Goal: Task Accomplishment & Management: Complete application form

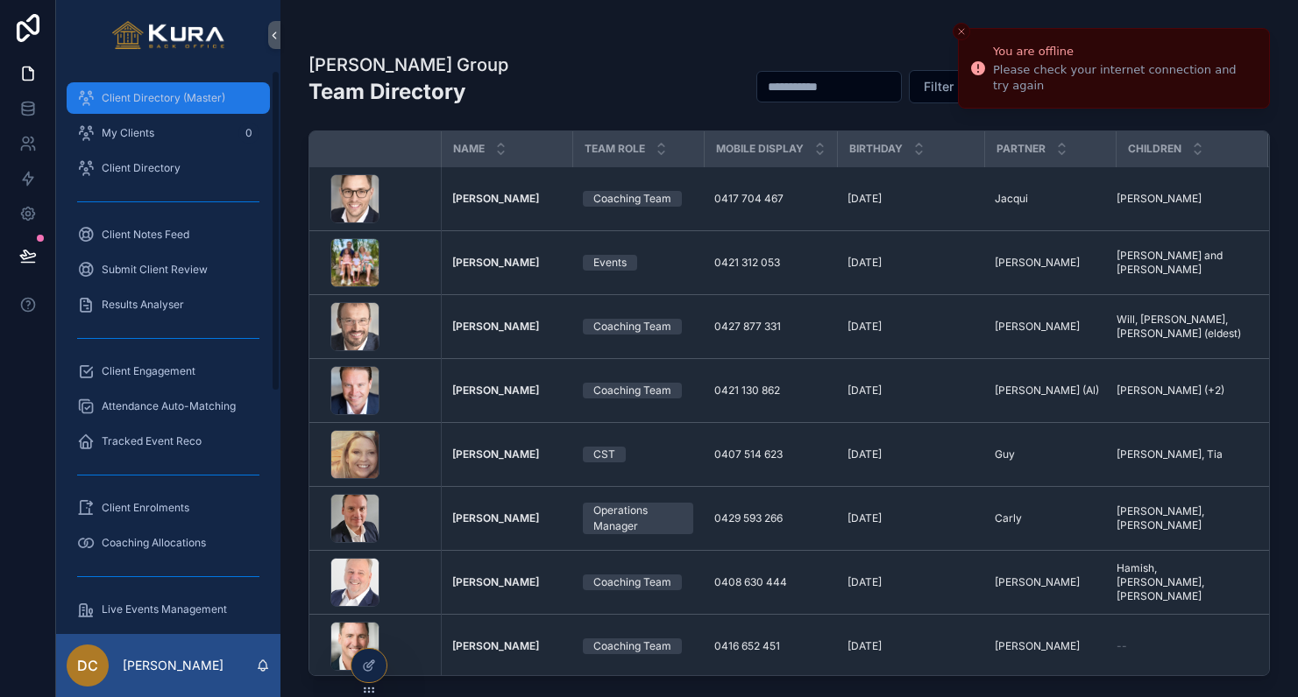
click at [179, 112] on link "Client Directory (Master)" at bounding box center [168, 98] width 203 height 32
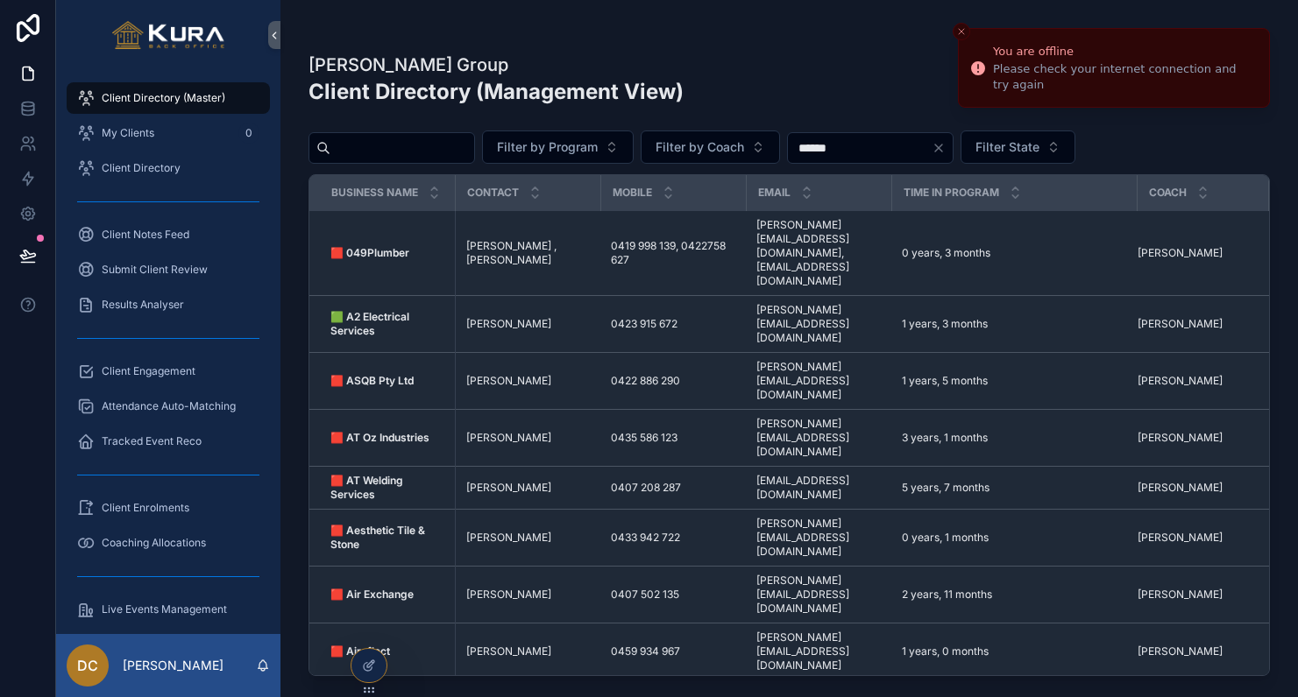
click at [958, 32] on icon "Close toast" at bounding box center [961, 31] width 11 height 11
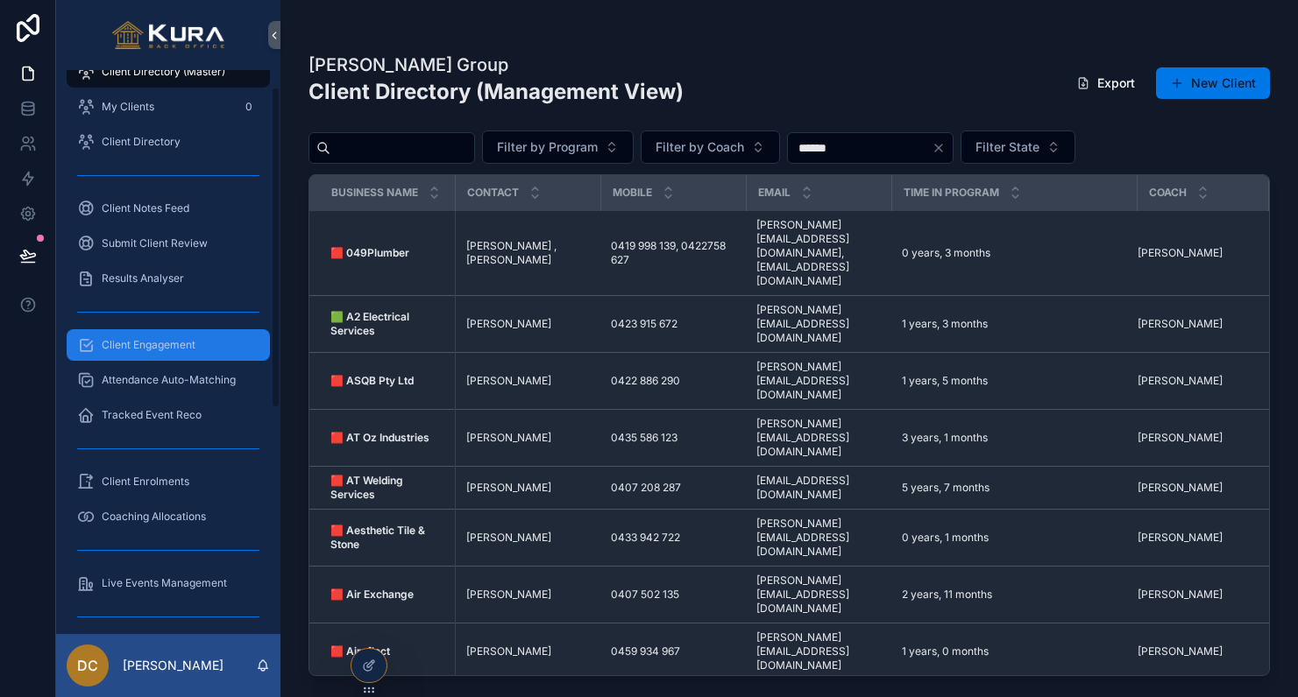
scroll to position [30, 0]
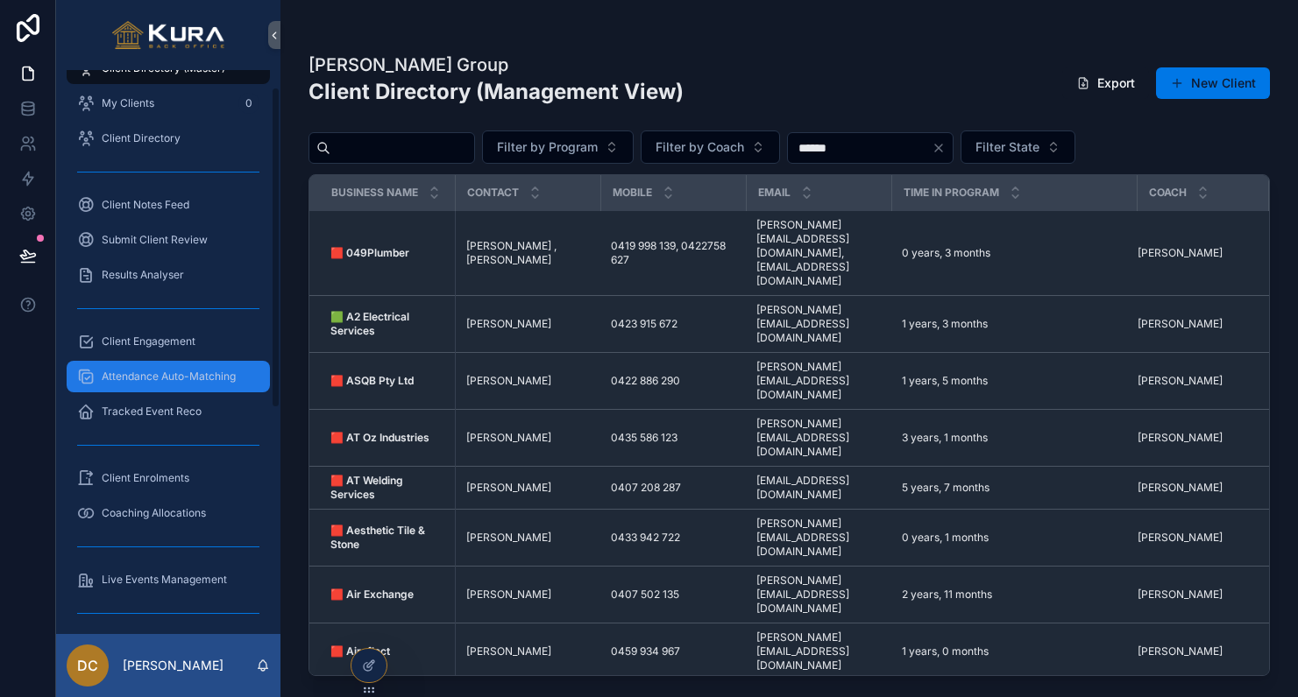
click at [161, 371] on span "Attendance Auto-Matching" at bounding box center [169, 377] width 134 height 14
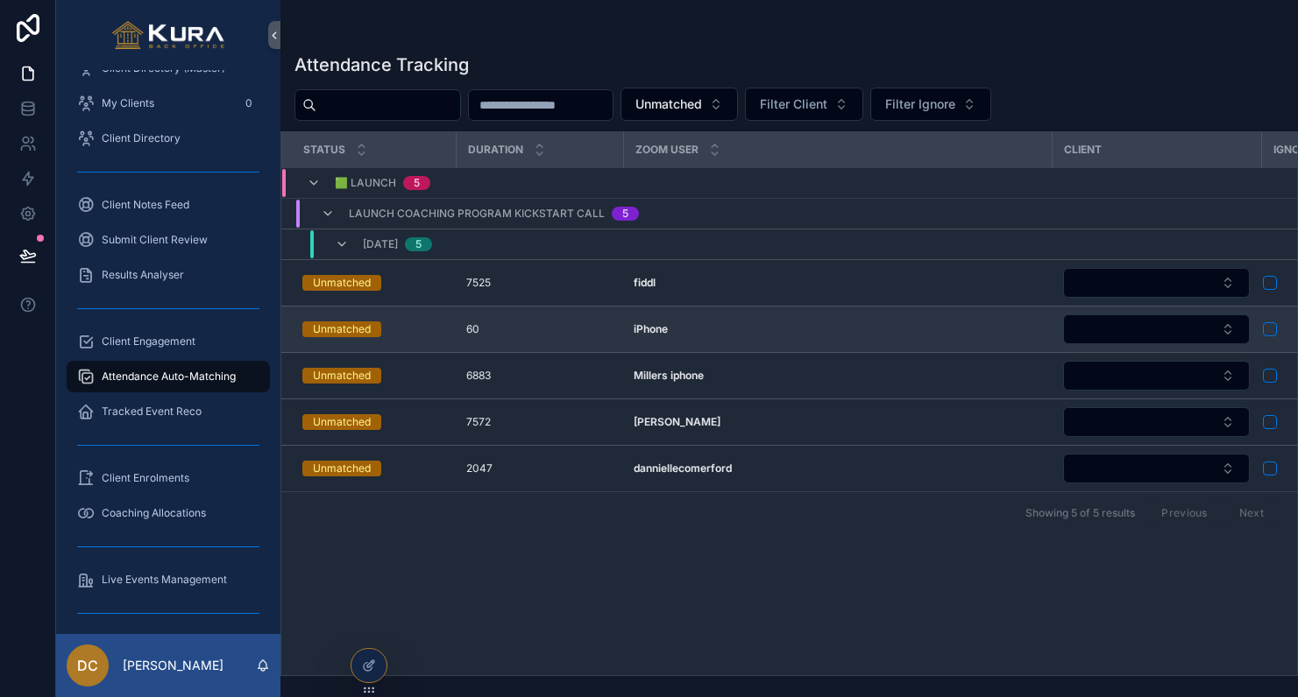
click at [1270, 327] on button "scrollable content" at bounding box center [1270, 329] width 14 height 14
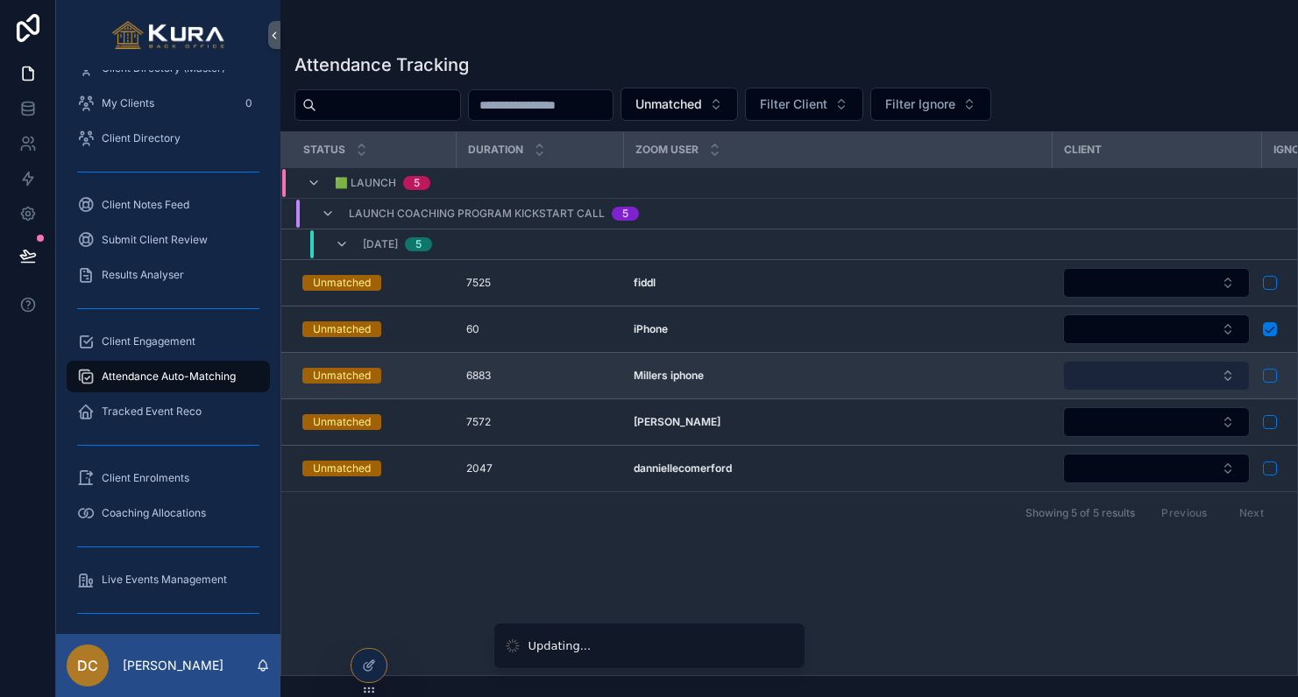
click at [1170, 377] on button "Select Button" at bounding box center [1156, 376] width 187 height 30
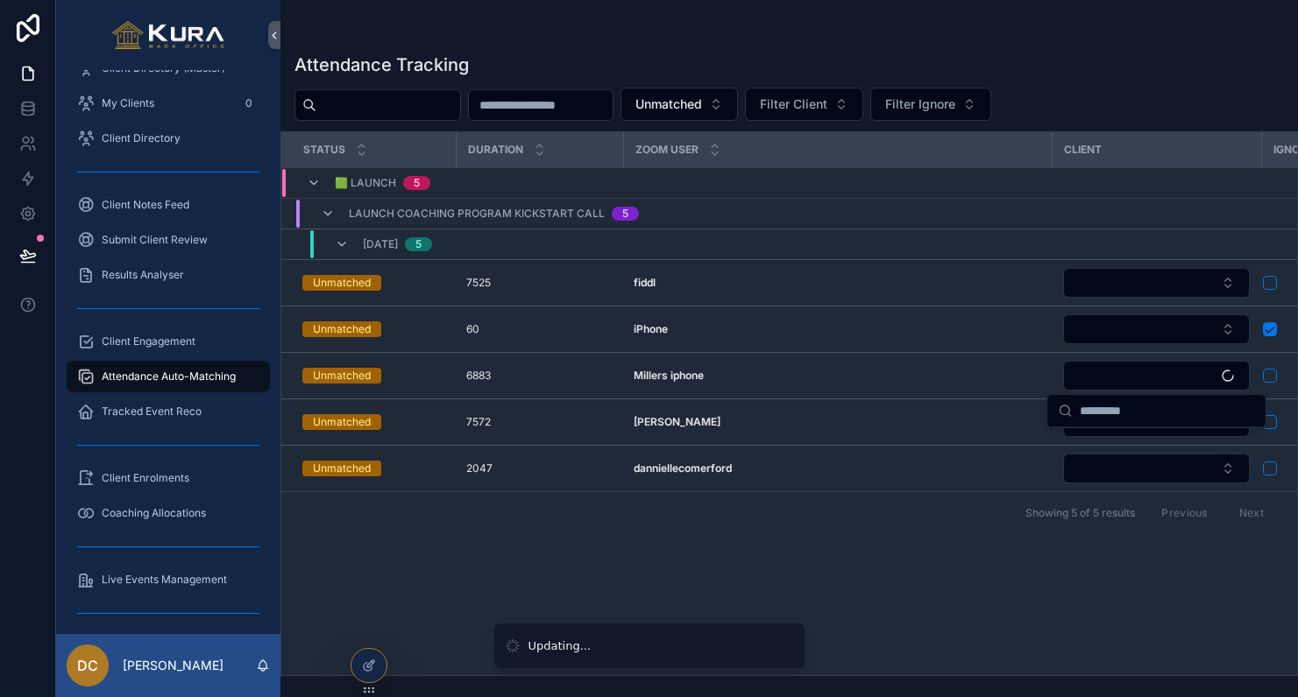
drag, startPoint x: 1043, startPoint y: 224, endPoint x: 1063, endPoint y: 244, distance: 27.9
click at [1043, 224] on div "Launch Coaching Program Kickstart Call 5" at bounding box center [666, 214] width 768 height 28
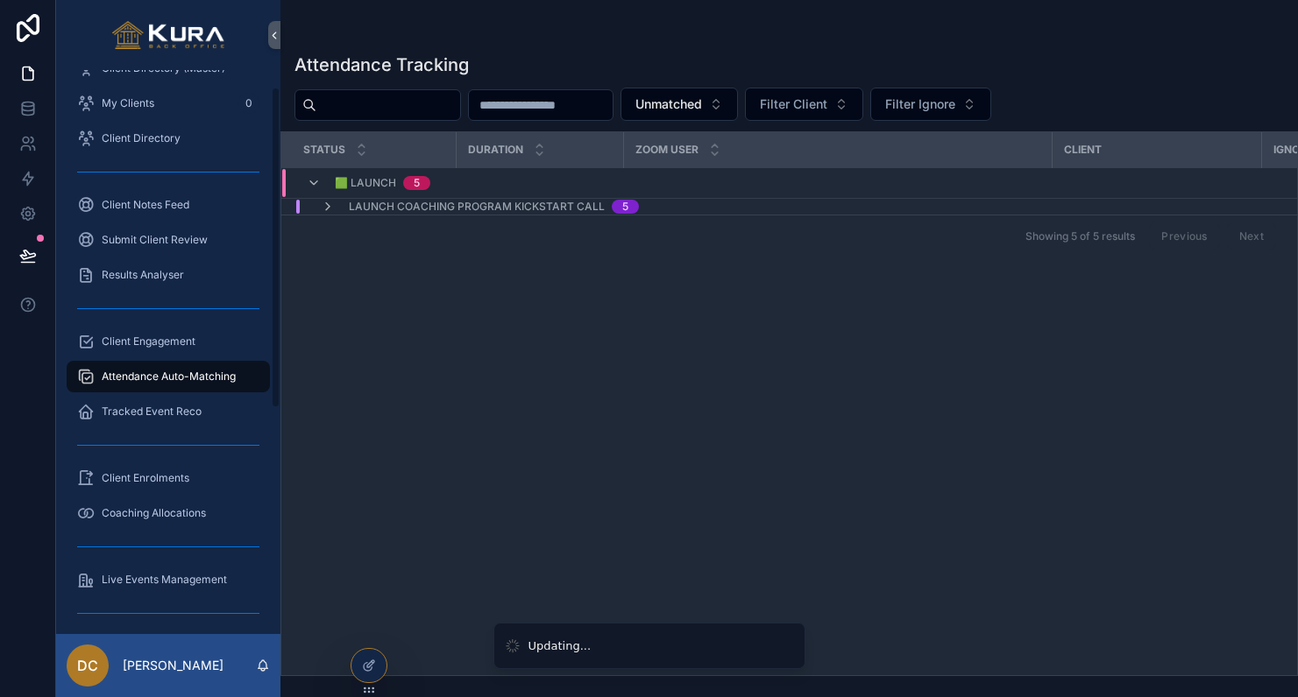
click at [218, 371] on span "Attendance Auto-Matching" at bounding box center [169, 377] width 134 height 14
click at [585, 206] on span "Launch Coaching Program Kickstart Call" at bounding box center [477, 207] width 256 height 14
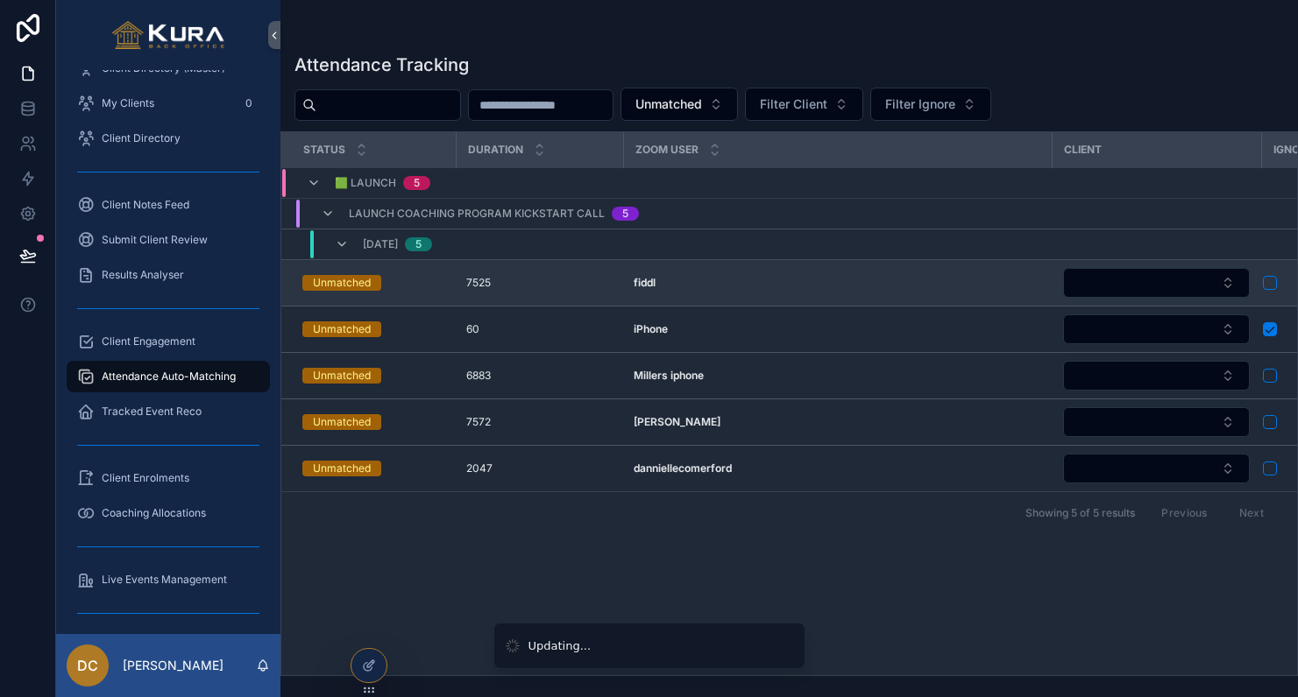
click at [1278, 280] on div "scrollable content" at bounding box center [1317, 283] width 108 height 14
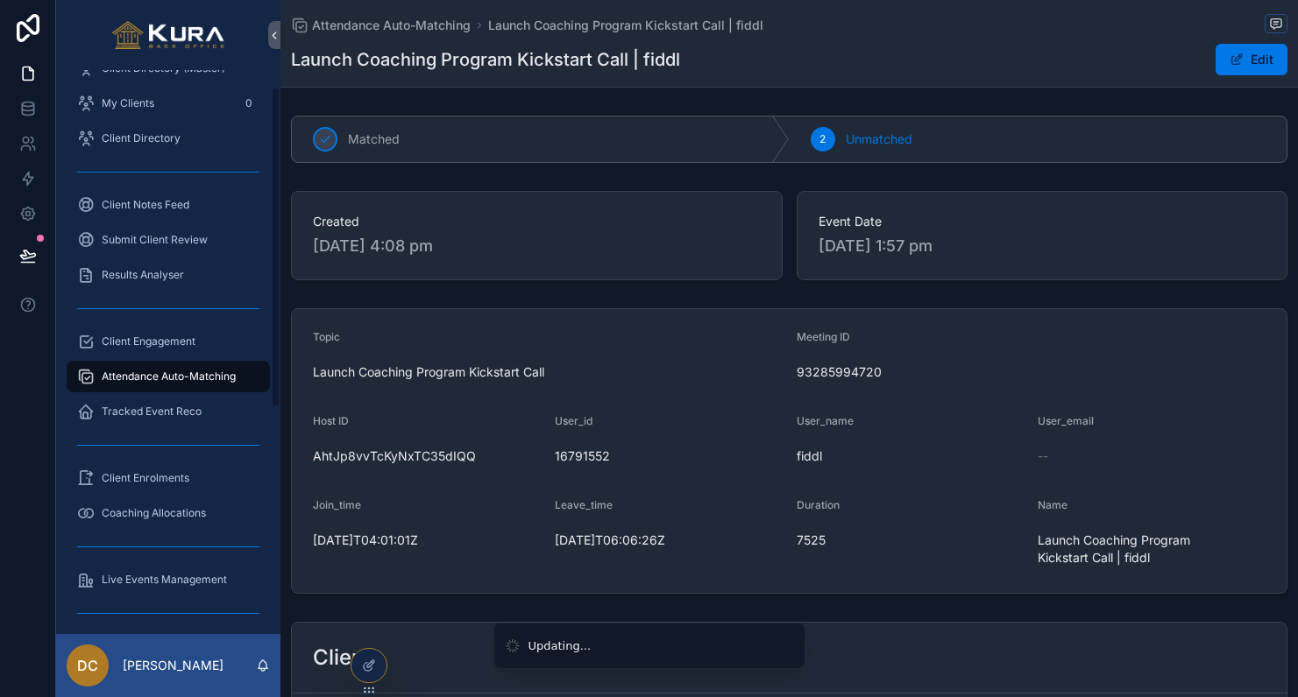
click at [190, 378] on span "Attendance Auto-Matching" at bounding box center [169, 377] width 134 height 14
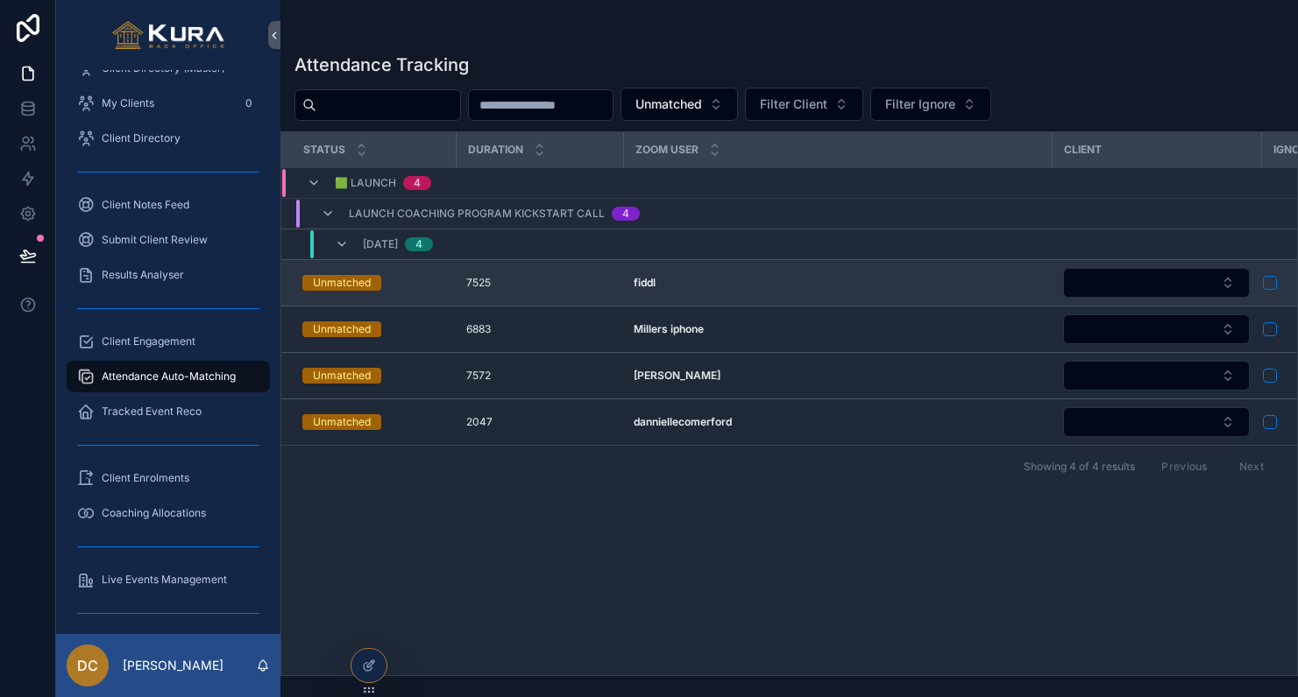
click at [1270, 283] on button "scrollable content" at bounding box center [1270, 283] width 14 height 14
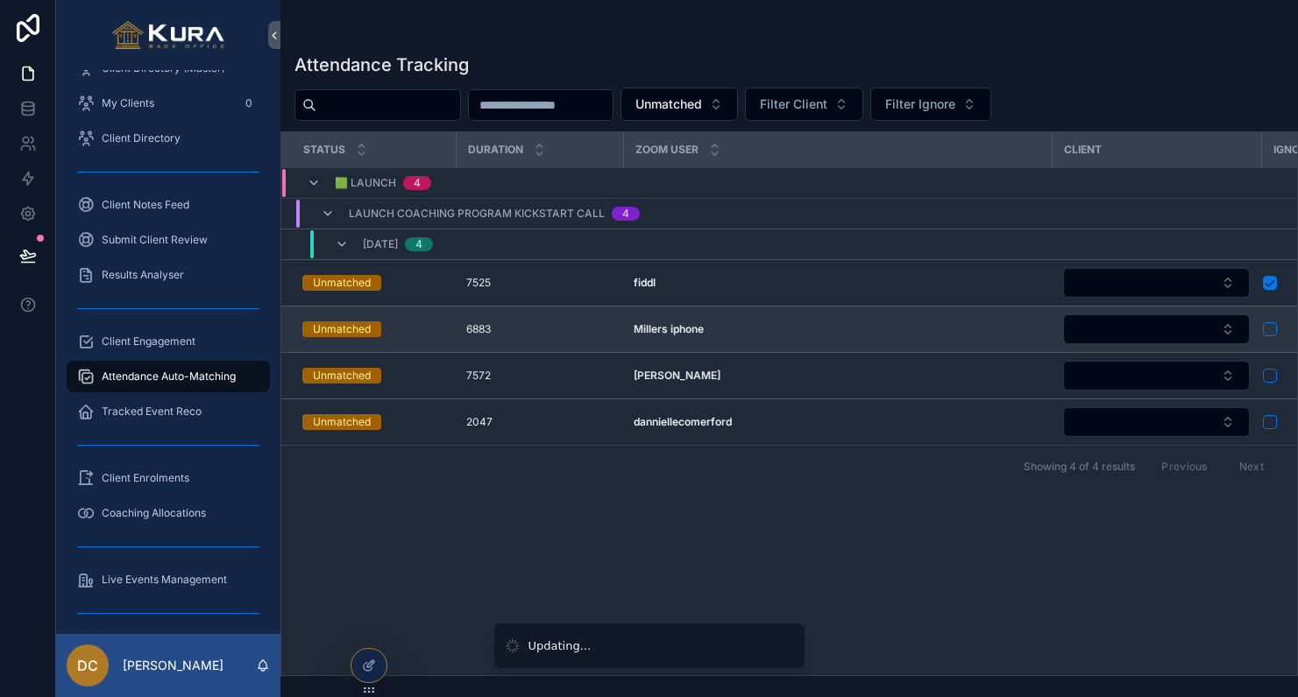
click at [1272, 335] on button "scrollable content" at bounding box center [1270, 329] width 14 height 14
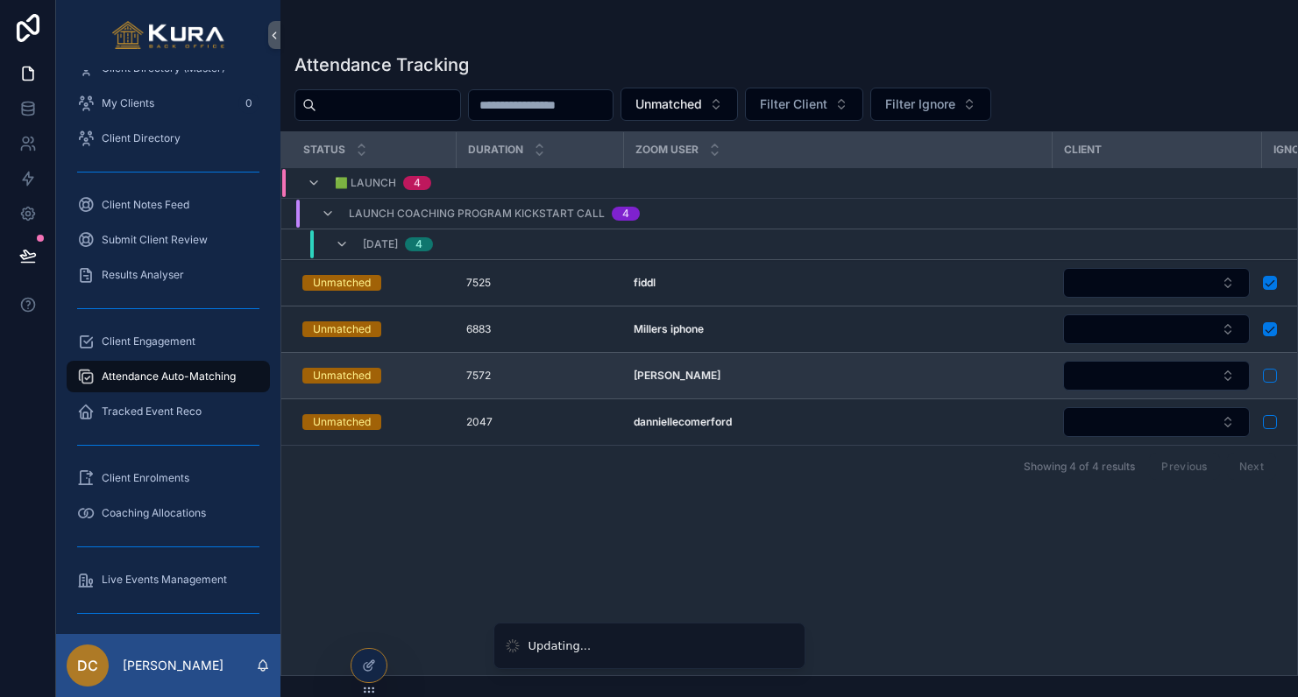
click at [1268, 375] on button "scrollable content" at bounding box center [1270, 376] width 14 height 14
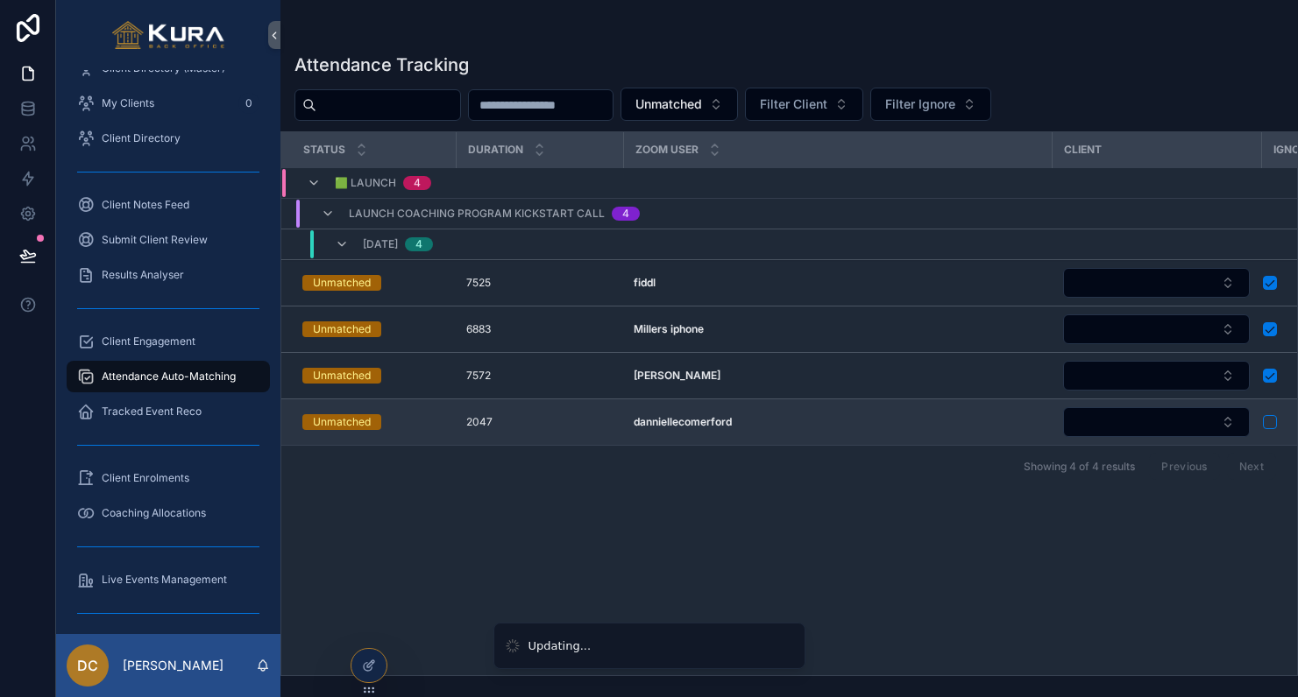
click at [1274, 421] on button "scrollable content" at bounding box center [1270, 422] width 14 height 14
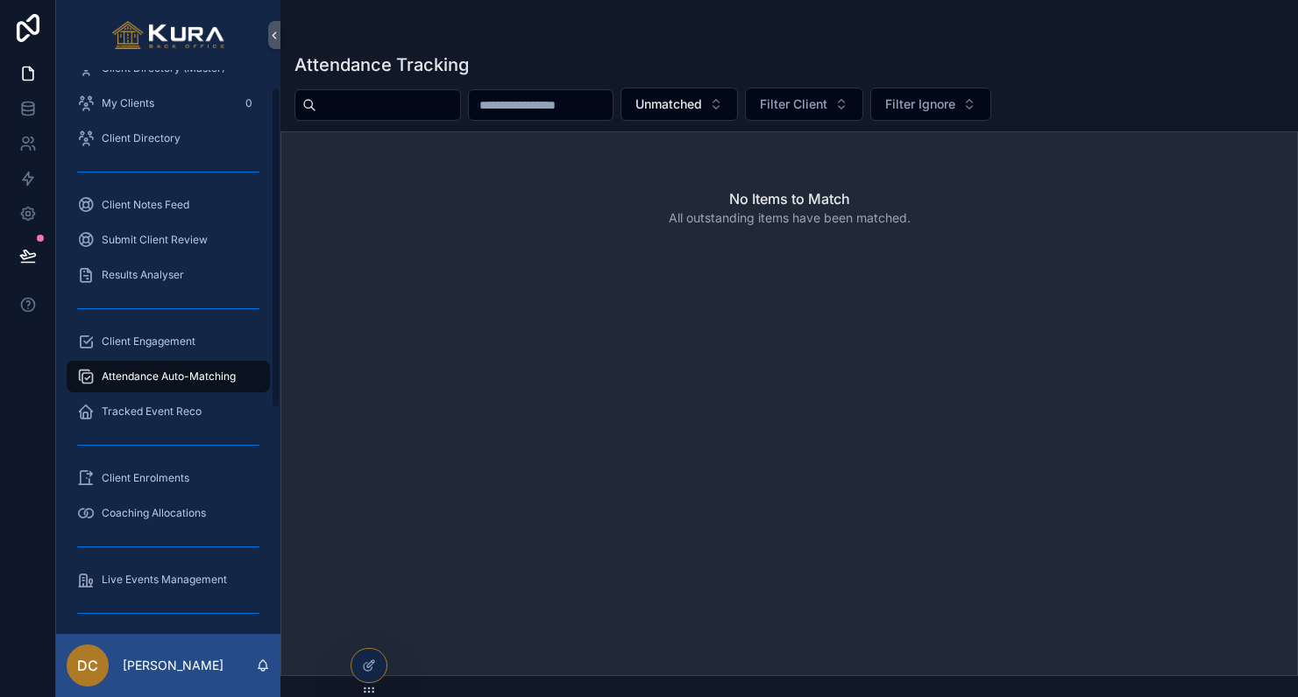
drag, startPoint x: 145, startPoint y: 375, endPoint x: 181, endPoint y: 372, distance: 36.9
click at [145, 375] on span "Attendance Auto-Matching" at bounding box center [169, 377] width 134 height 14
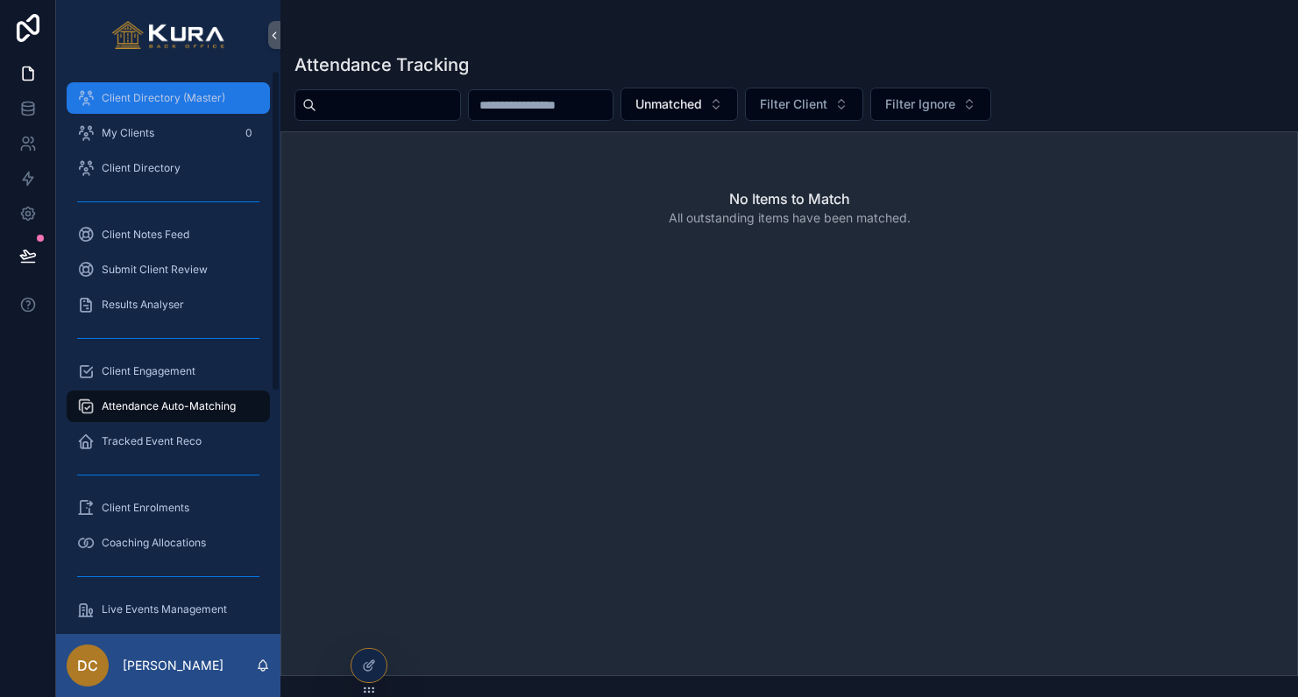
click at [189, 107] on div "Client Directory (Master)" at bounding box center [168, 98] width 182 height 28
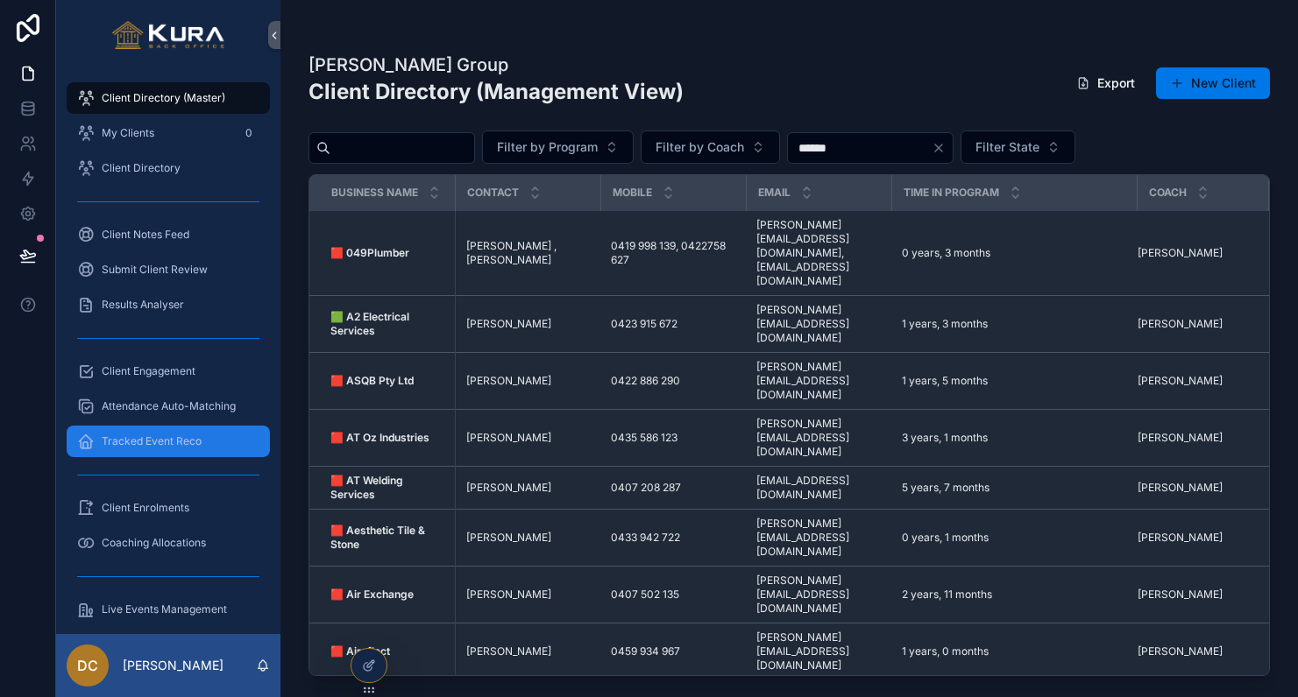
click at [157, 447] on span "Tracked Event Reco" at bounding box center [152, 442] width 100 height 14
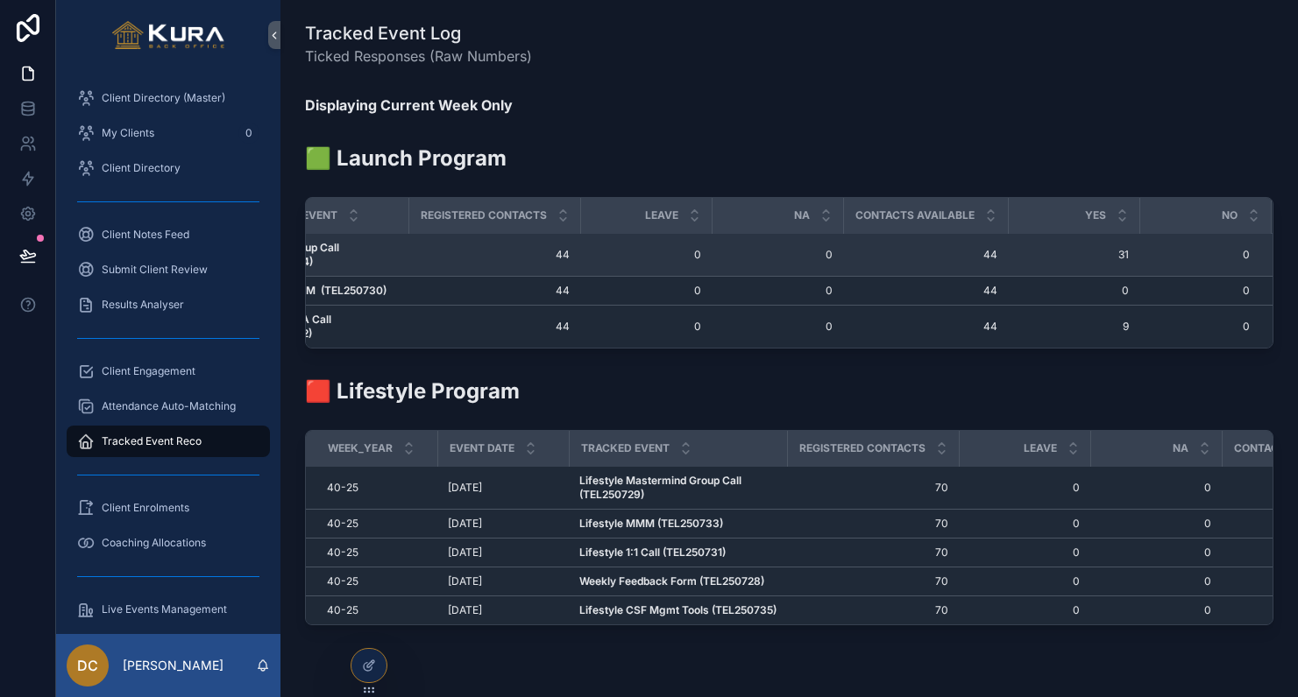
click at [737, 251] on span "0" at bounding box center [777, 255] width 110 height 14
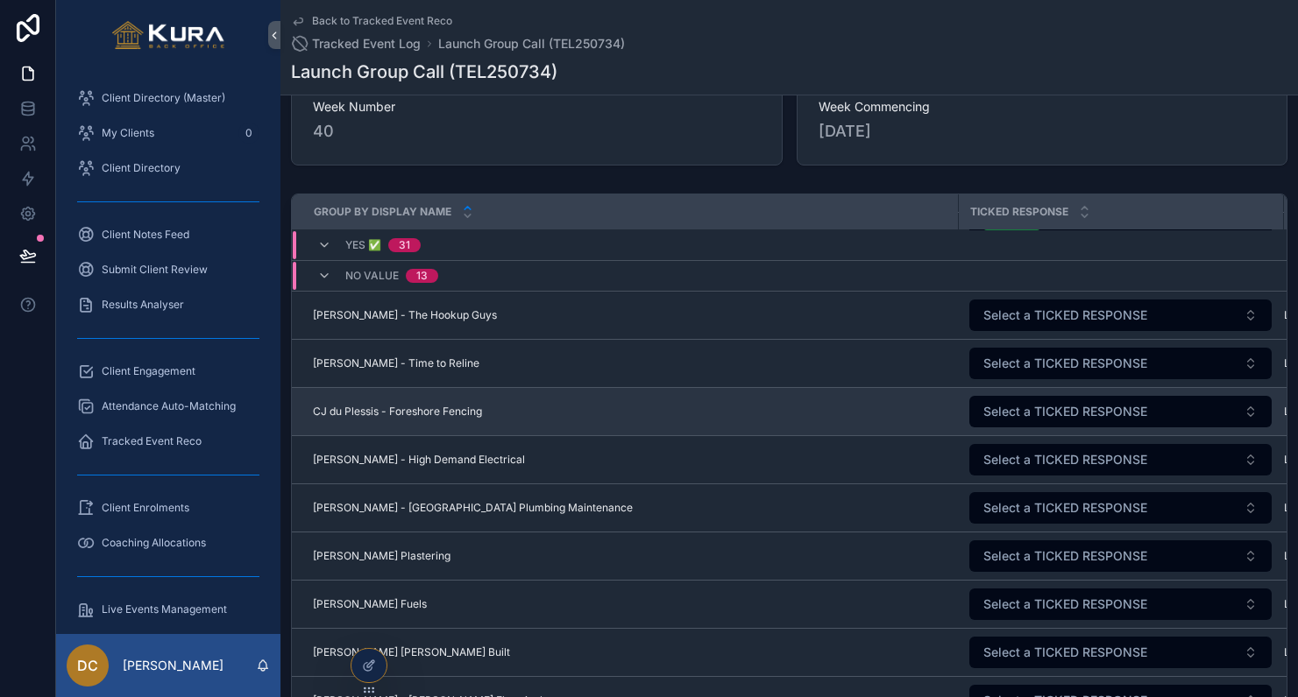
scroll to position [1525, 0]
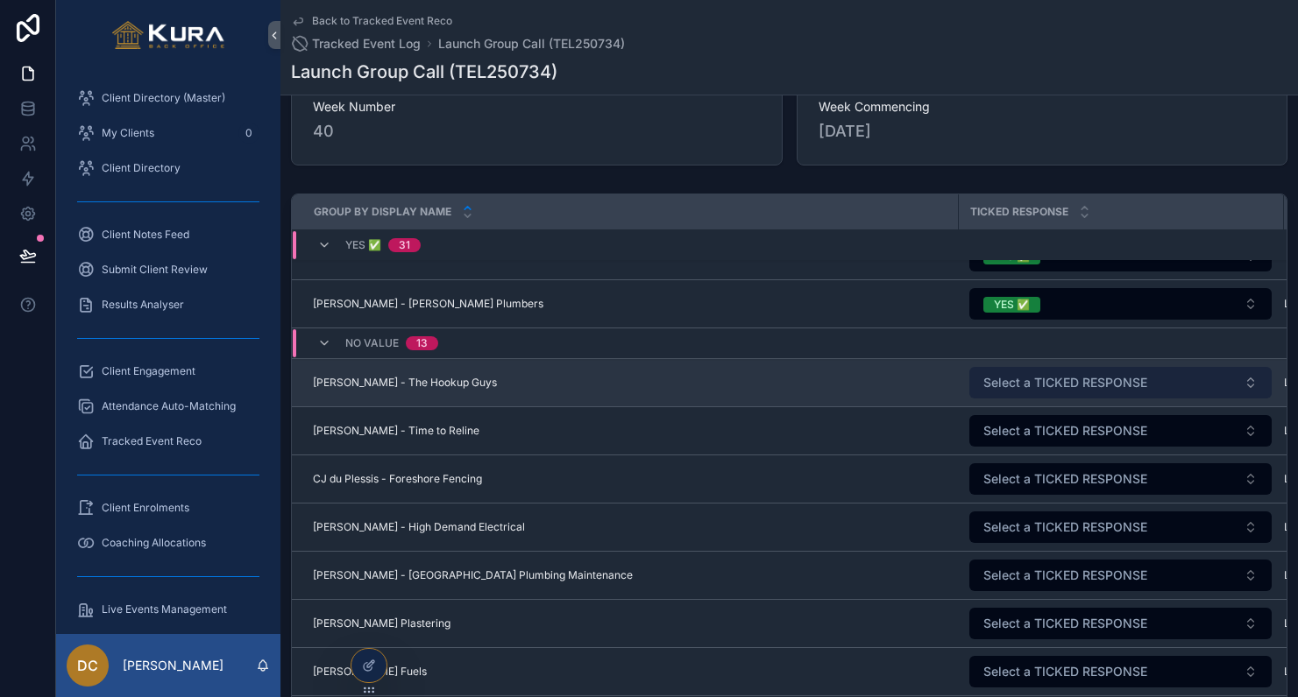
click at [1095, 371] on button "Select a TICKED RESPONSE" at bounding box center [1120, 383] width 302 height 32
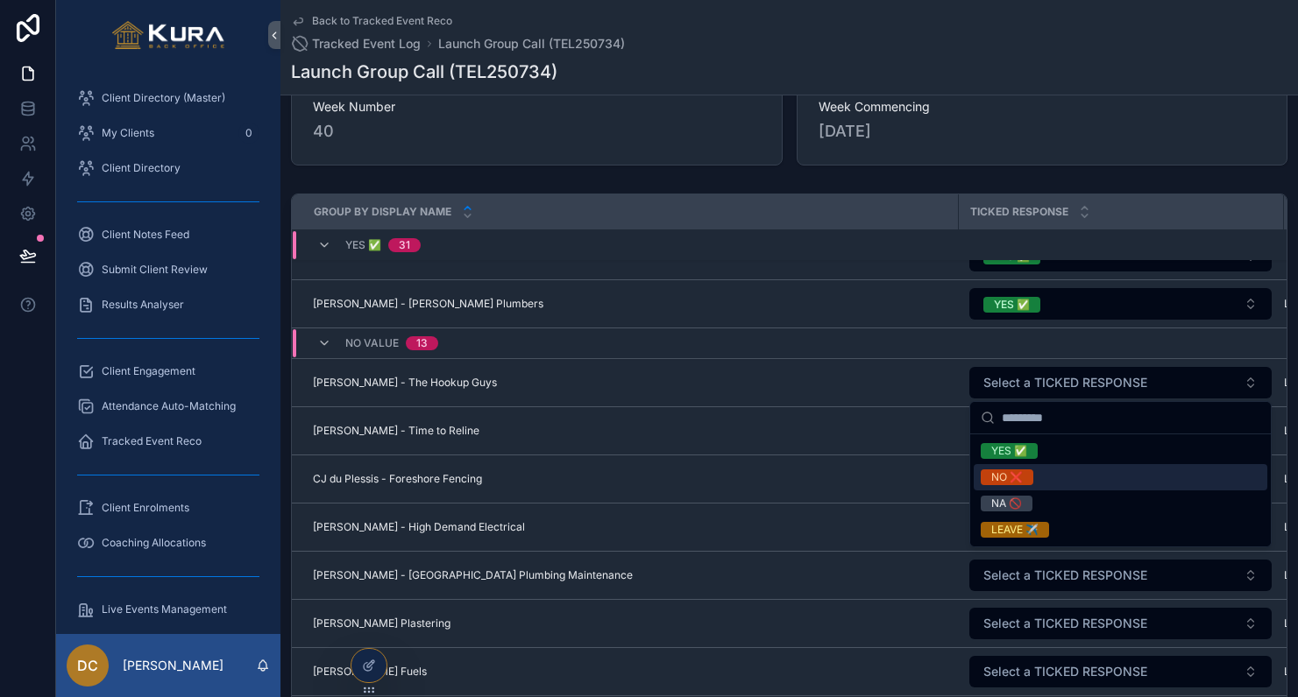
click at [1002, 478] on div "NO ❌" at bounding box center [1007, 478] width 32 height 16
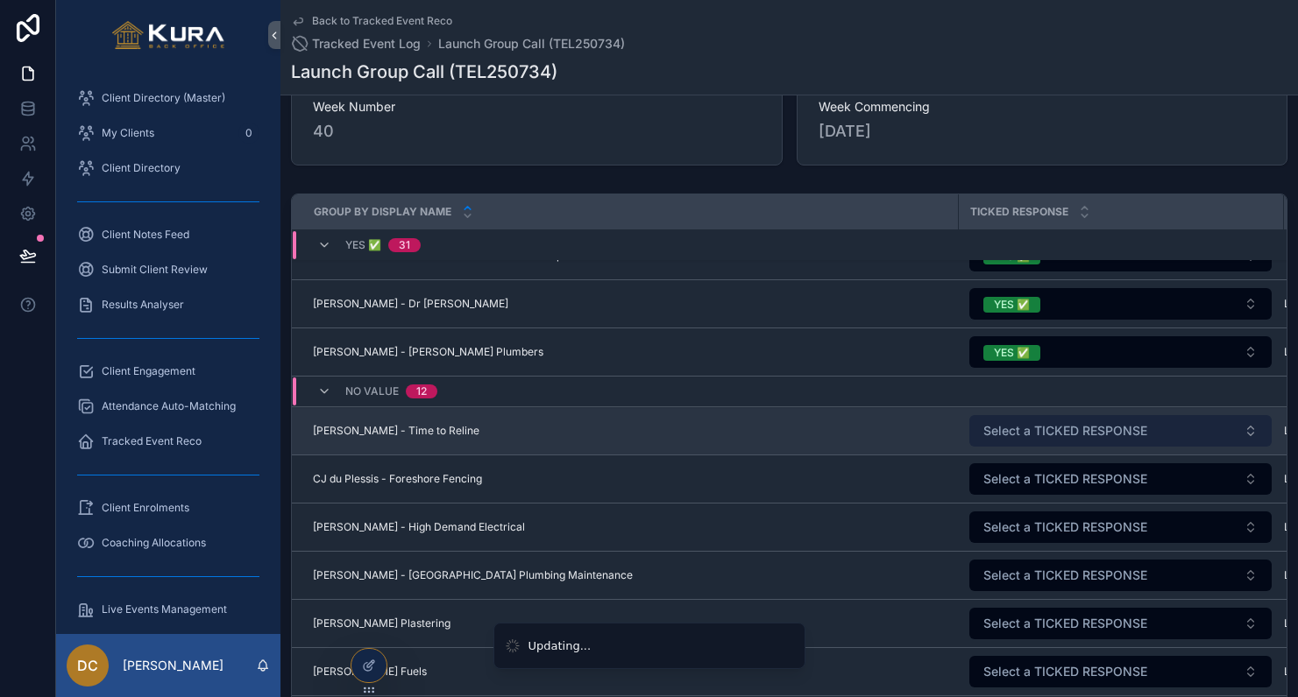
click at [1030, 437] on span "Select a TICKED RESPONSE" at bounding box center [1065, 431] width 164 height 18
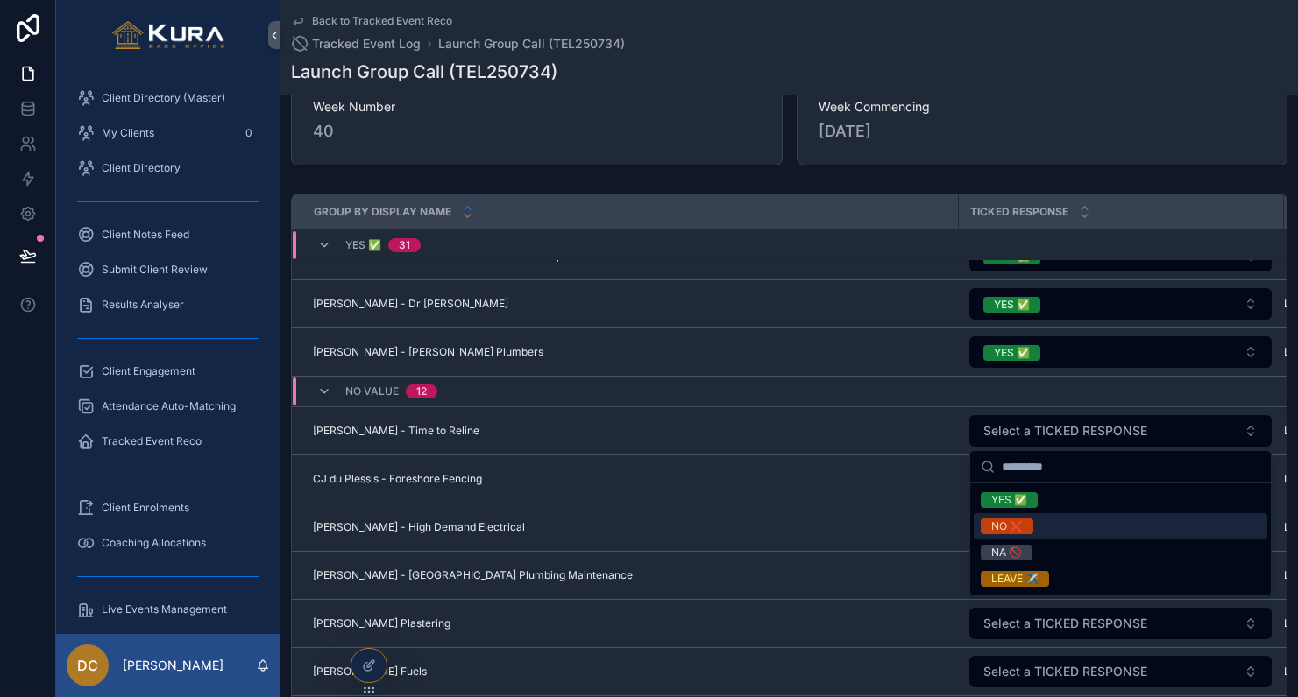
click at [1001, 524] on div "NO ❌" at bounding box center [1007, 527] width 32 height 16
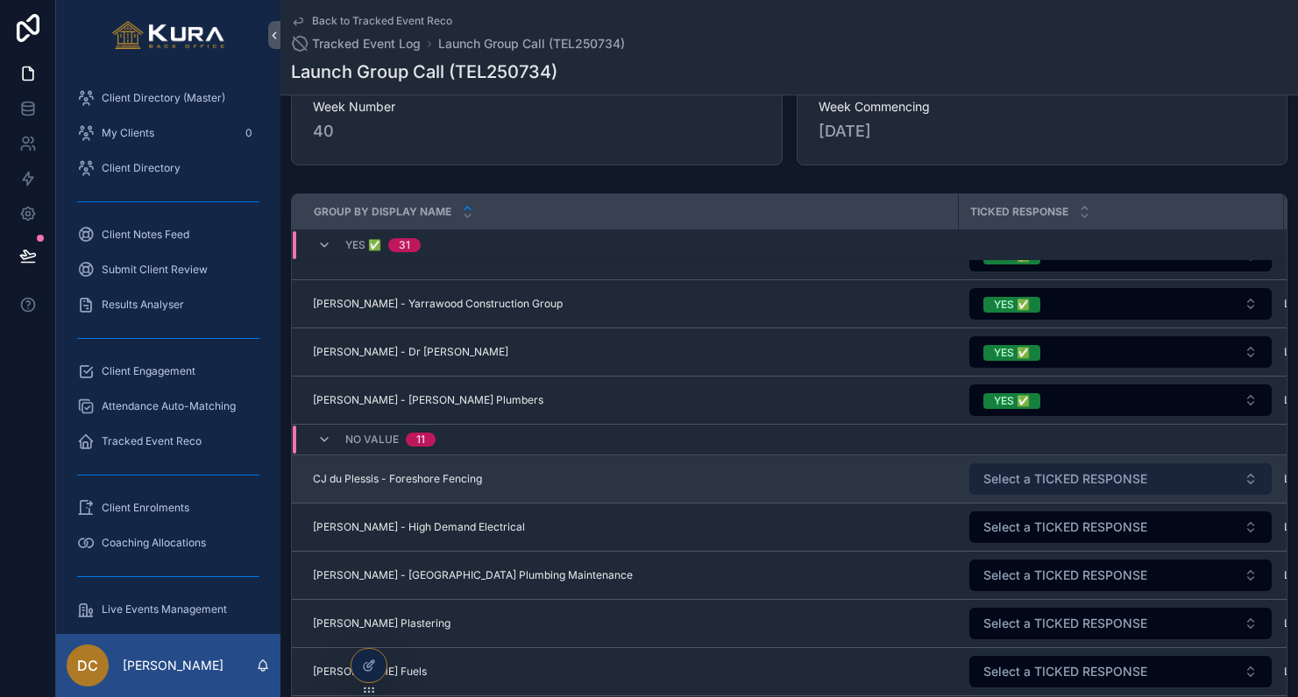
click at [1025, 479] on span "Select a TICKED RESPONSE" at bounding box center [1065, 479] width 164 height 18
click at [1016, 482] on span "Select a TICKED RESPONSE" at bounding box center [1065, 479] width 164 height 18
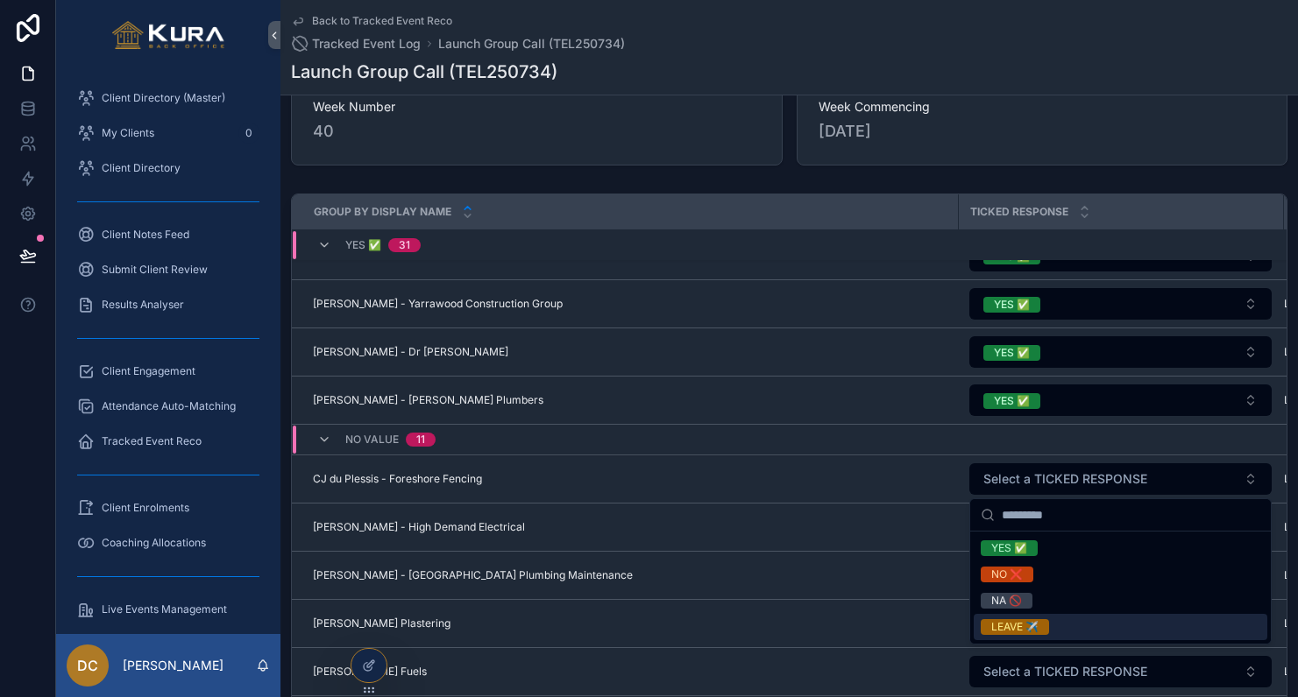
click at [1009, 629] on div "LEAVE ✈️" at bounding box center [1014, 627] width 47 height 16
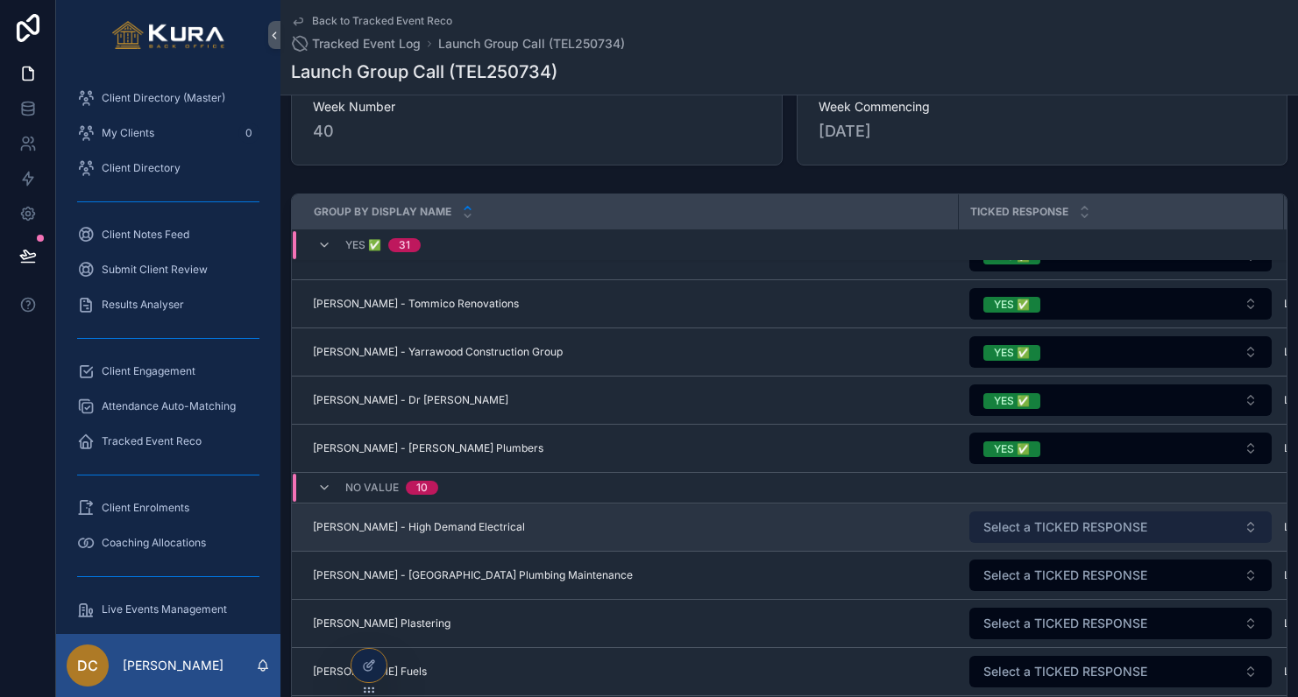
click at [1031, 527] on span "Select a TICKED RESPONSE" at bounding box center [1065, 528] width 164 height 18
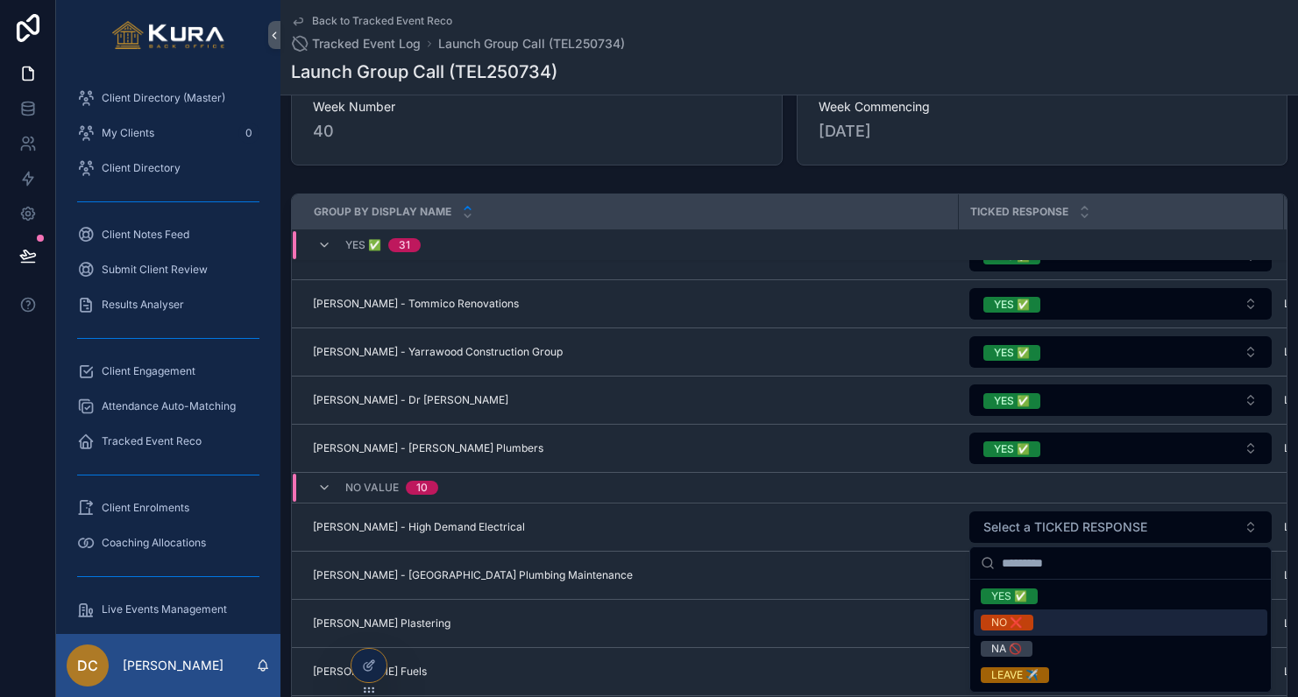
click at [1001, 621] on div "NO ❌" at bounding box center [1007, 623] width 32 height 16
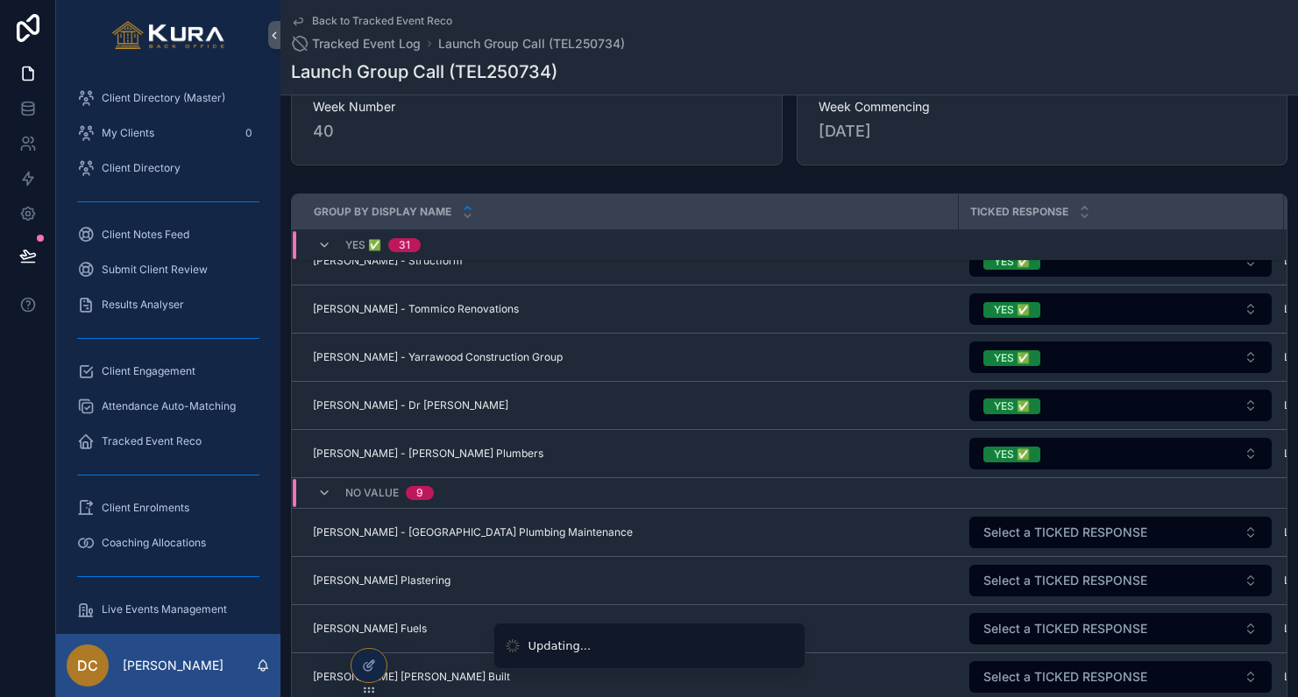
scroll to position [1578, 0]
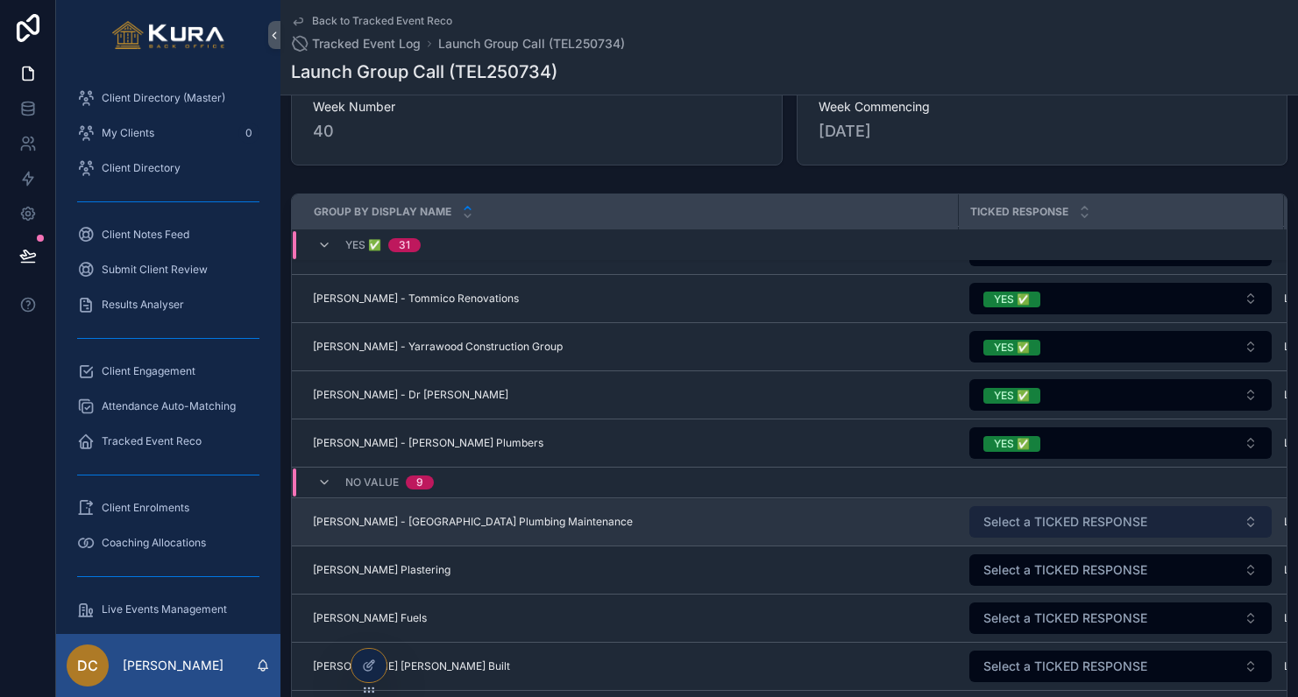
click at [1028, 531] on button "Select a TICKED RESPONSE" at bounding box center [1120, 522] width 302 height 32
click at [1015, 525] on span "Select a TICKED RESPONSE" at bounding box center [1065, 522] width 164 height 18
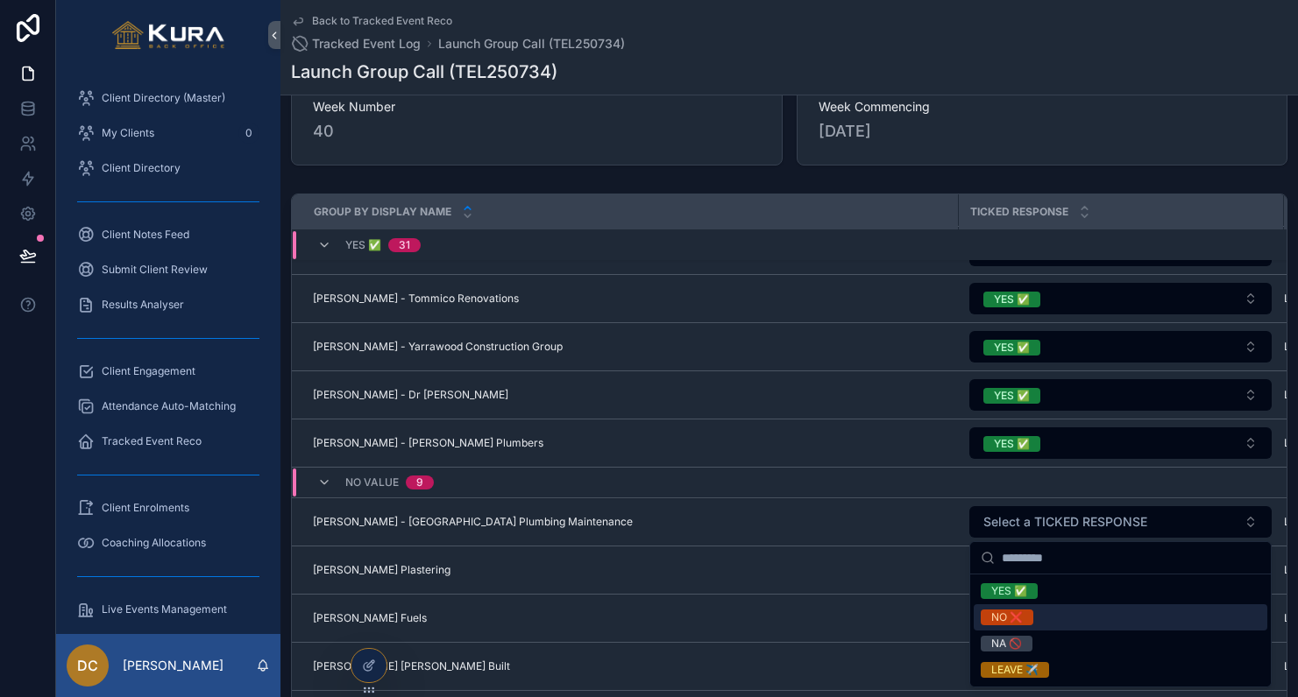
click at [998, 623] on div "NO ❌" at bounding box center [1007, 618] width 32 height 16
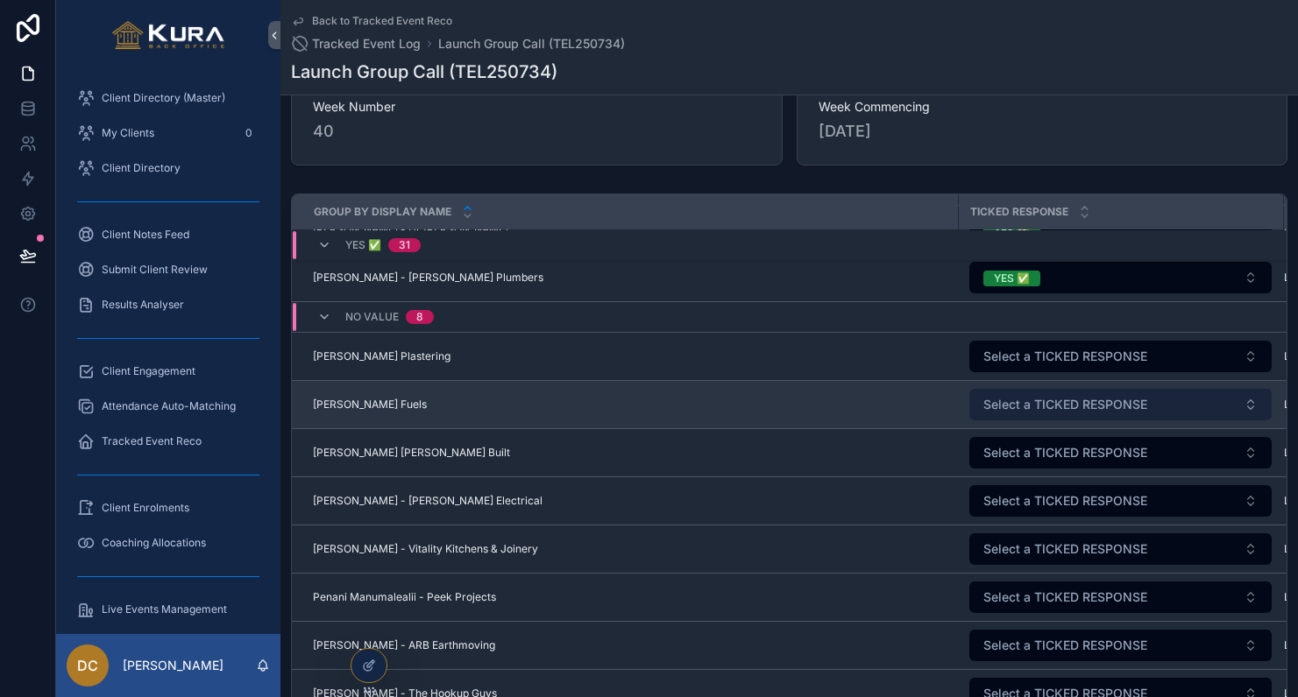
scroll to position [1750, 0]
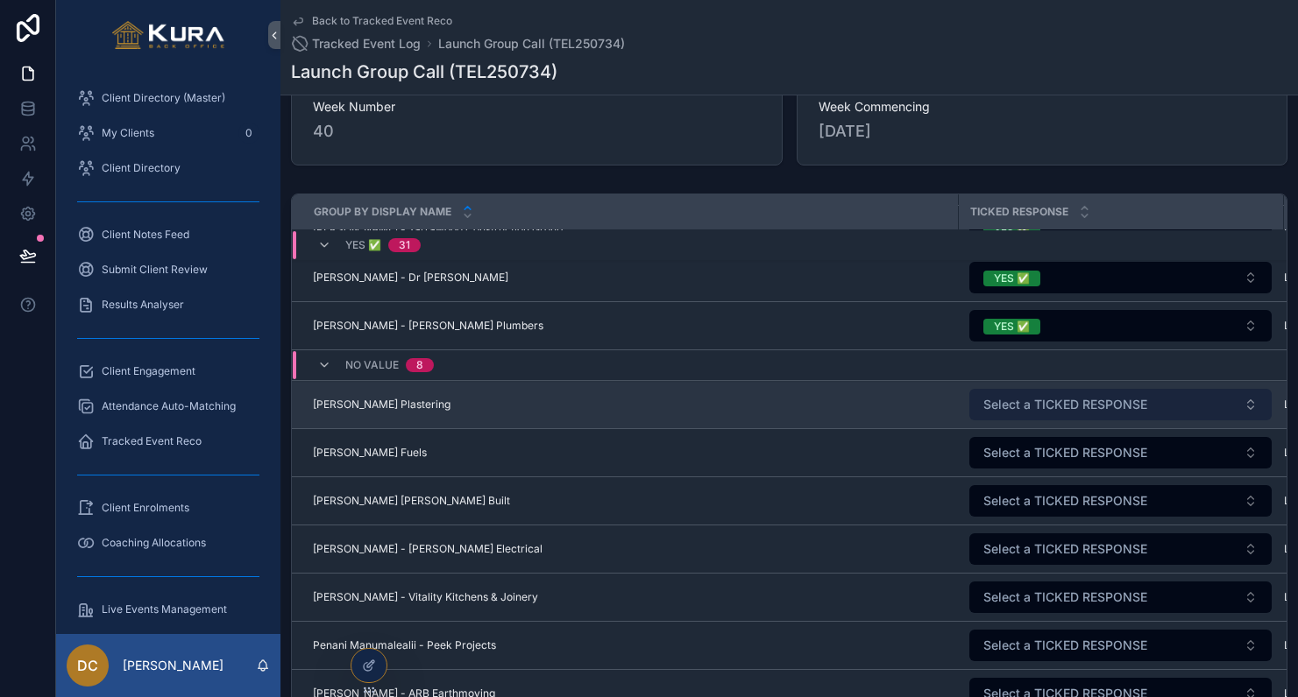
click at [1075, 412] on span "Select a TICKED RESPONSE" at bounding box center [1065, 405] width 164 height 18
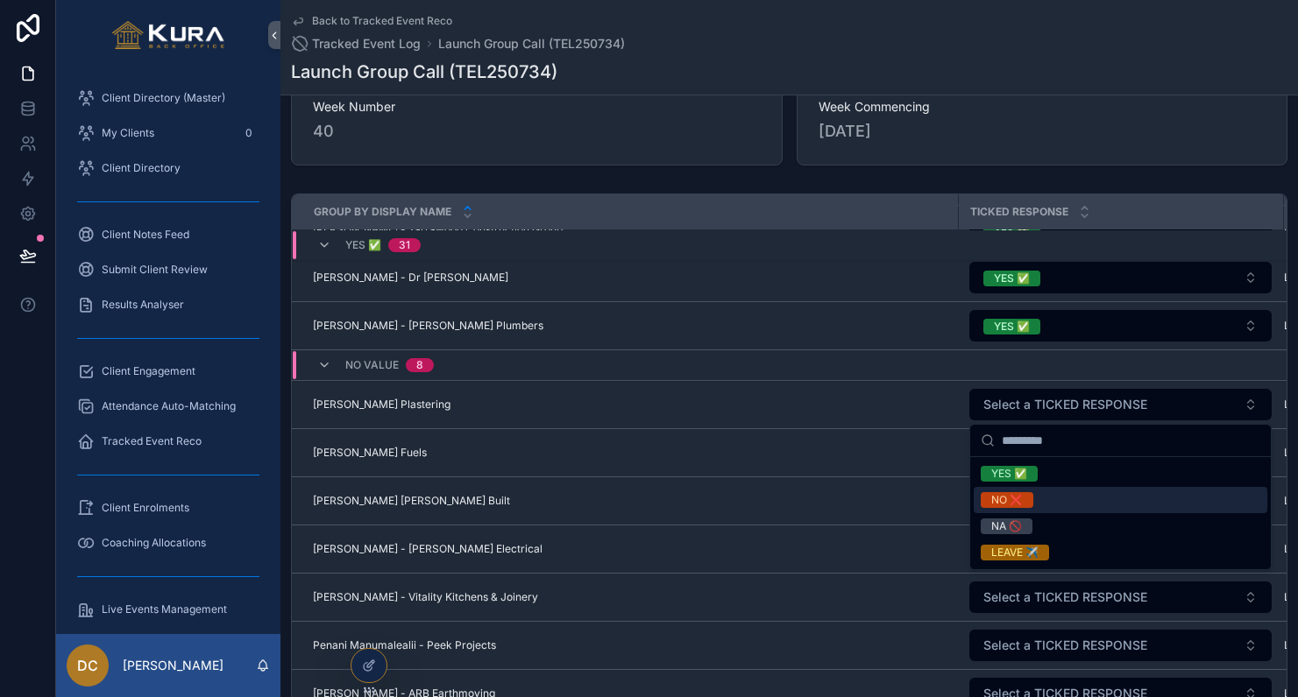
click at [1028, 498] on span "NO ❌" at bounding box center [1006, 500] width 53 height 16
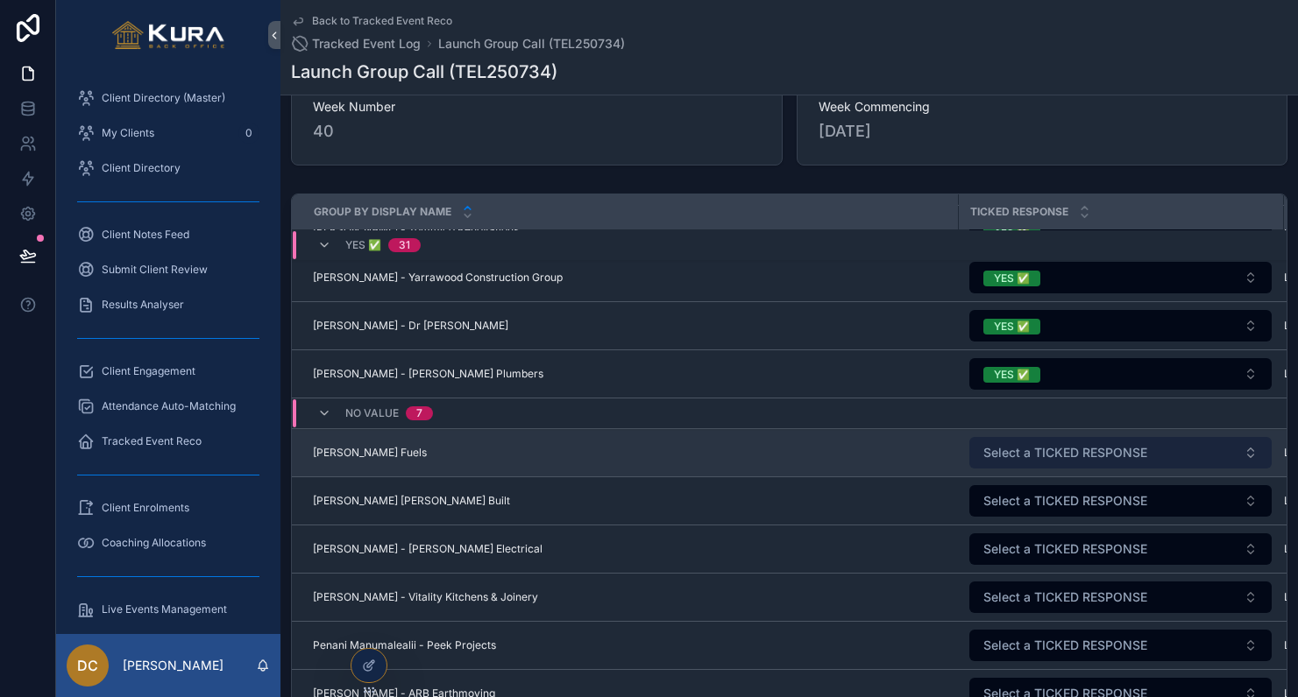
click at [1027, 458] on span "Select a TICKED RESPONSE" at bounding box center [1065, 453] width 164 height 18
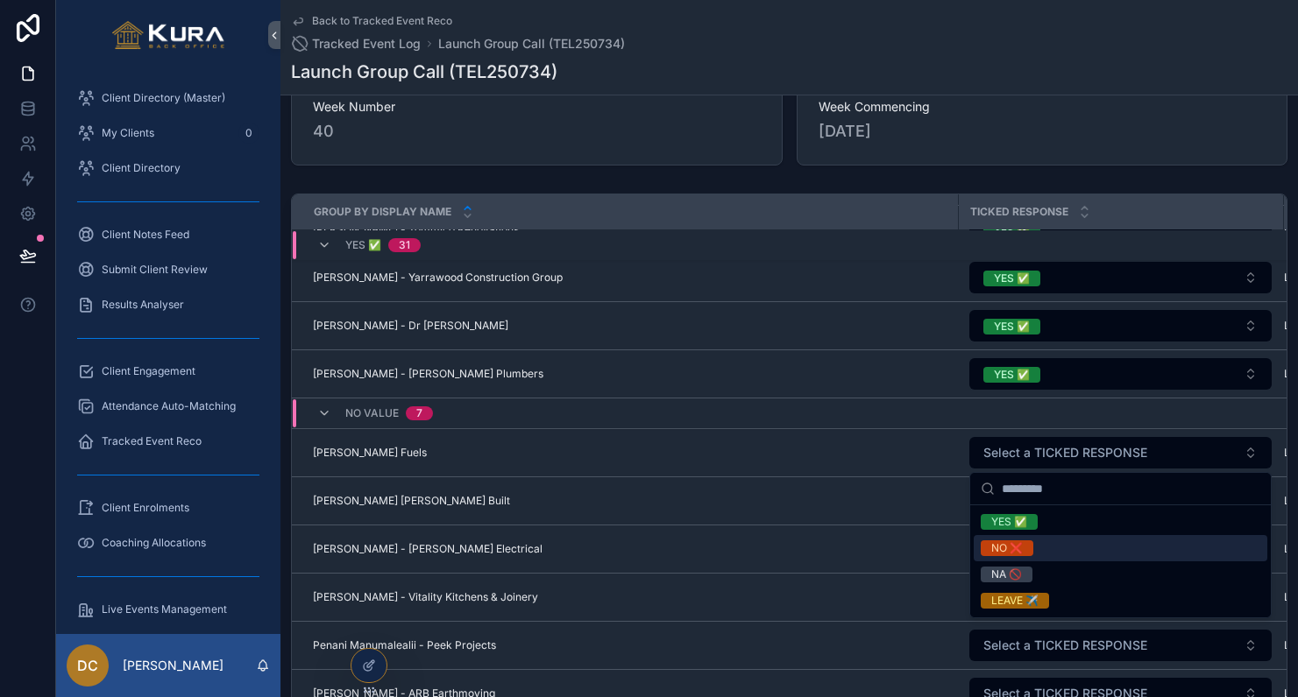
click at [1001, 545] on div "NO ❌" at bounding box center [1007, 549] width 32 height 16
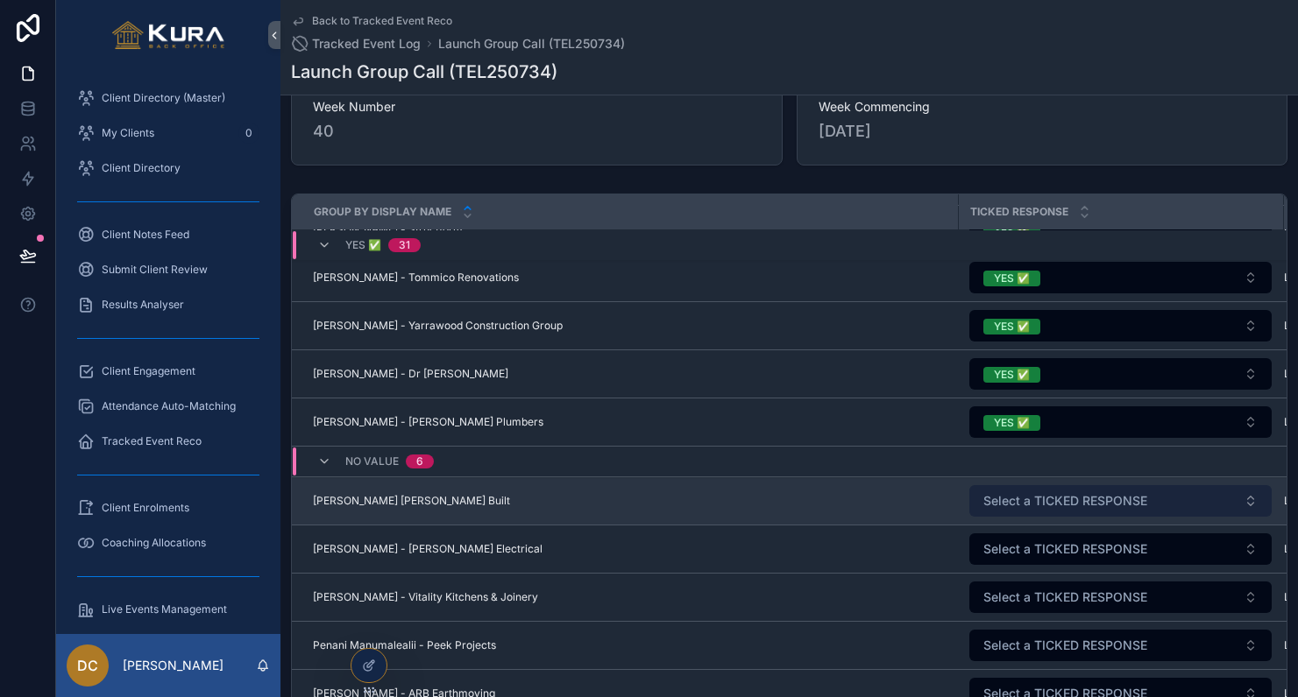
click at [1017, 504] on span "Select a TICKED RESPONSE" at bounding box center [1065, 501] width 164 height 18
click at [1005, 505] on span "Select a TICKED RESPONSE" at bounding box center [1065, 501] width 164 height 18
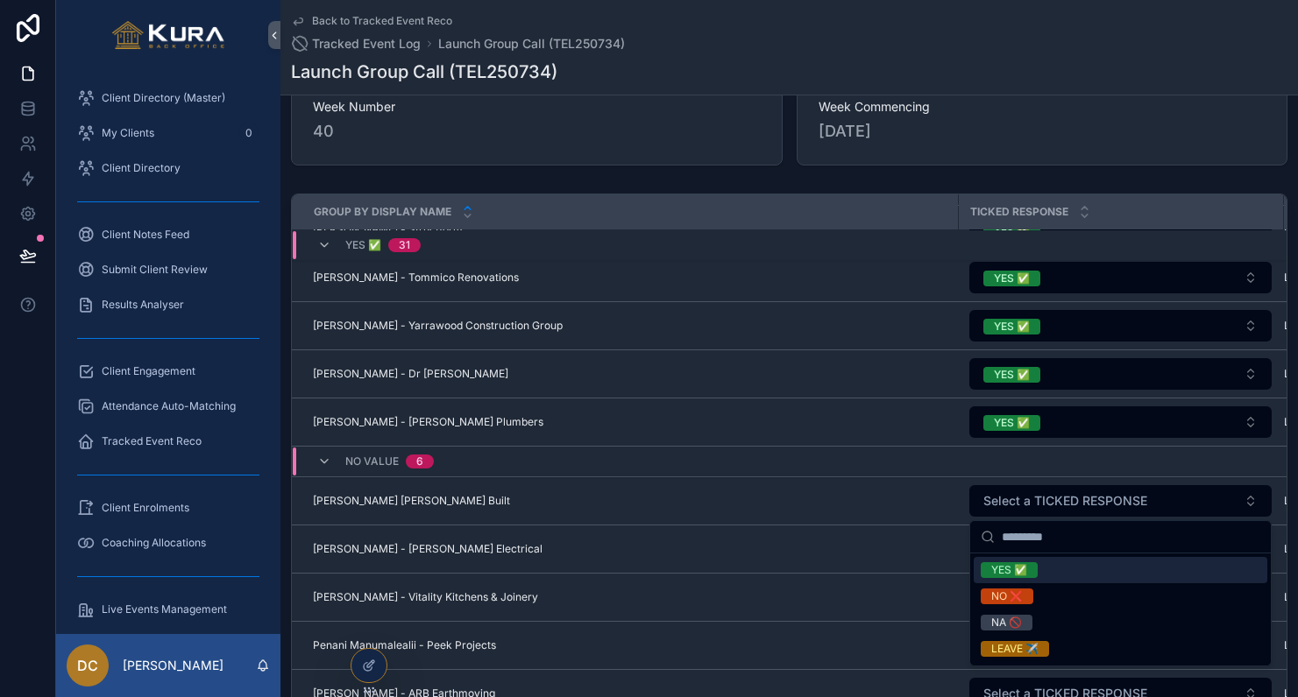
scroll to position [1746, 0]
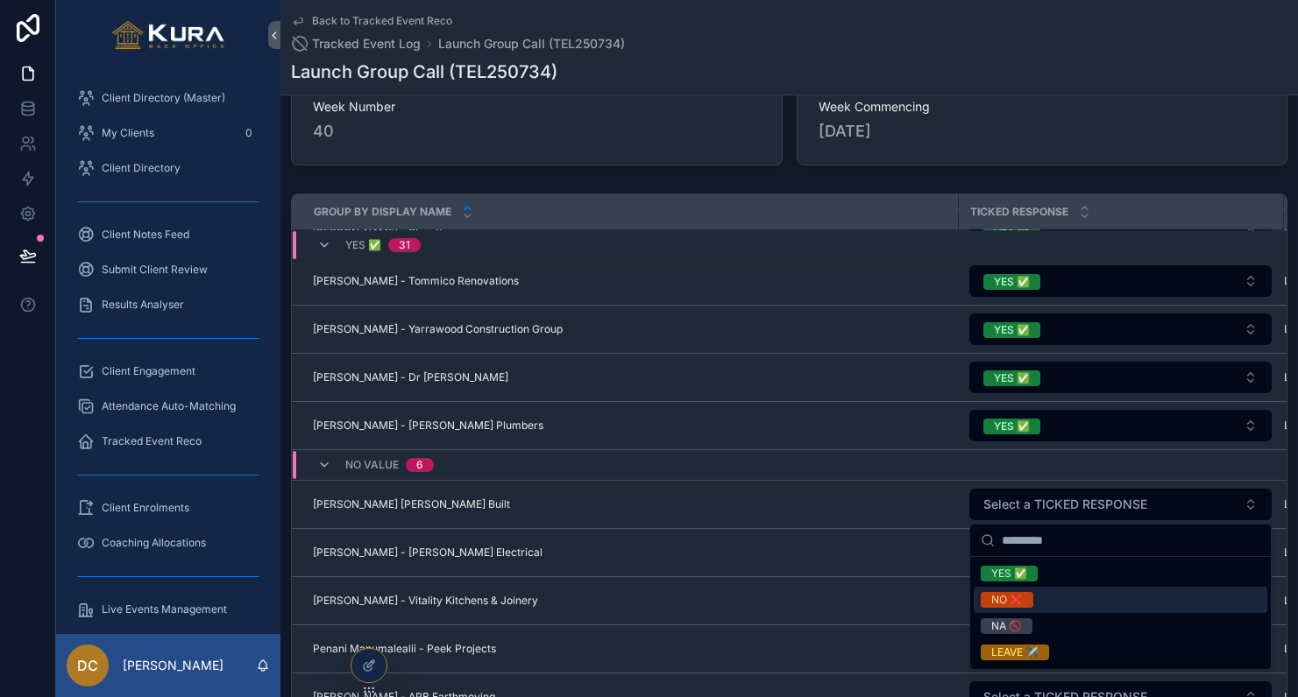
click at [1004, 601] on div "NO ❌" at bounding box center [1007, 600] width 32 height 16
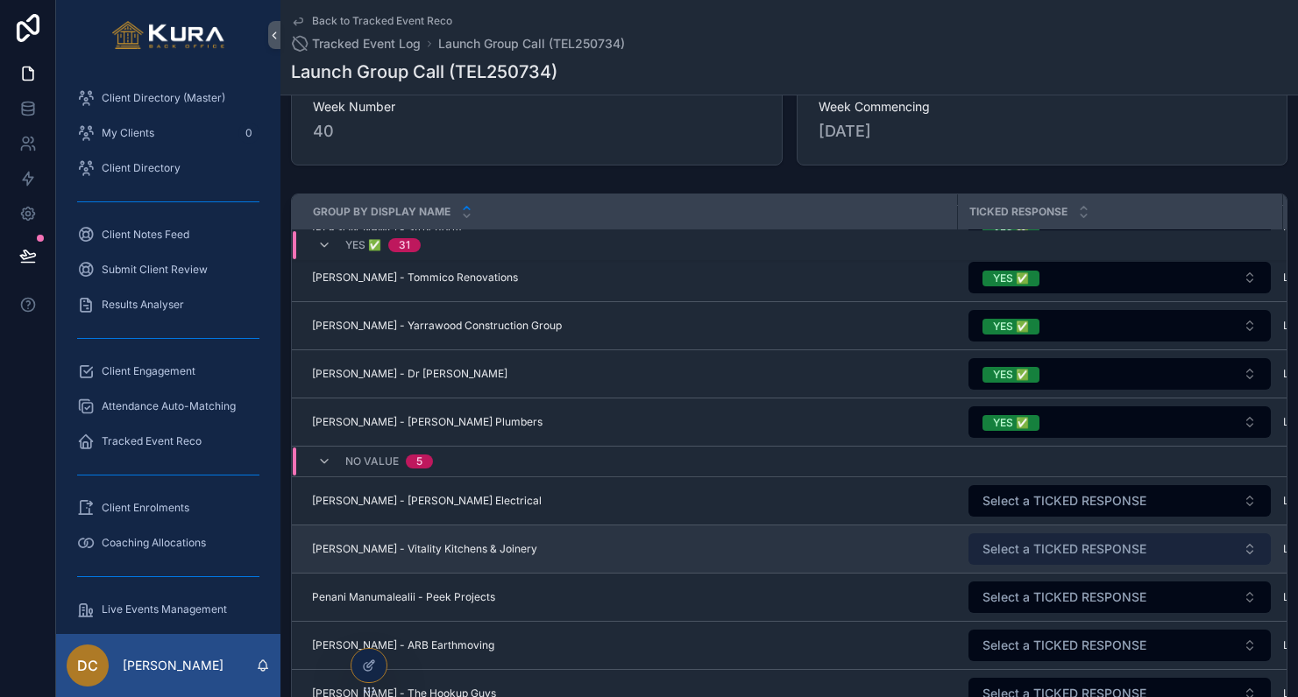
scroll to position [1798, 1]
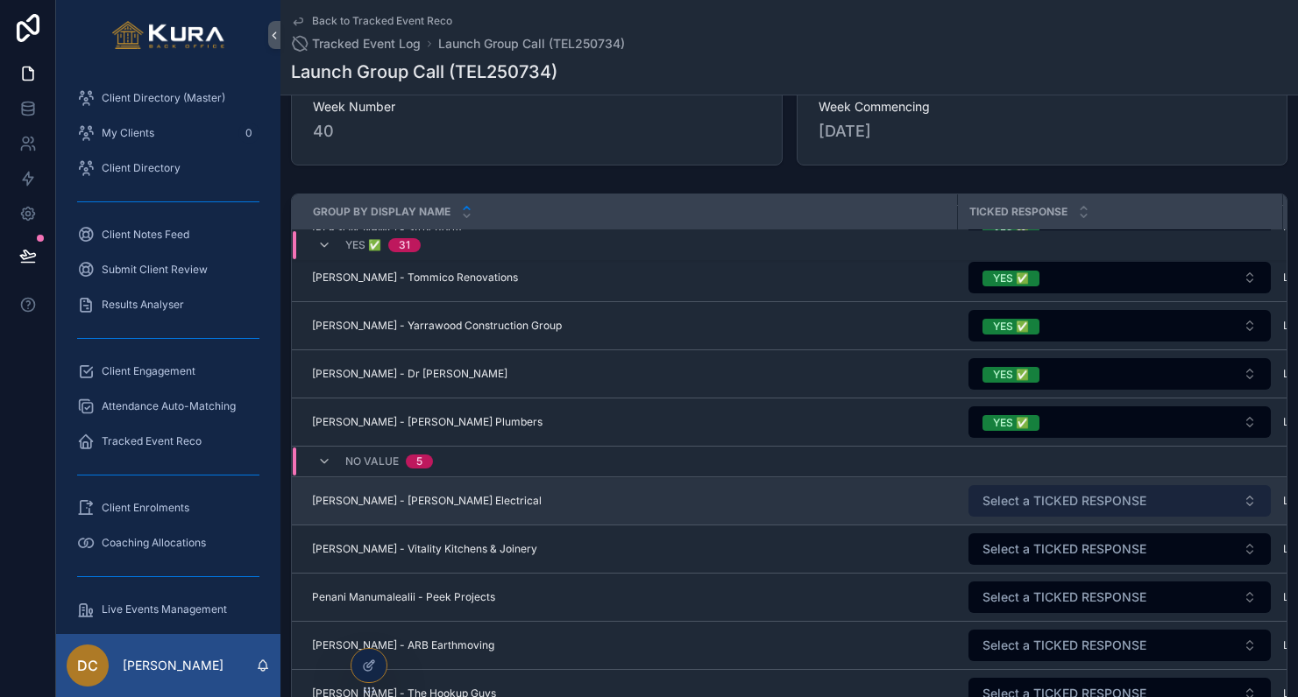
click at [1012, 513] on button "Select a TICKED RESPONSE" at bounding box center [1119, 501] width 302 height 32
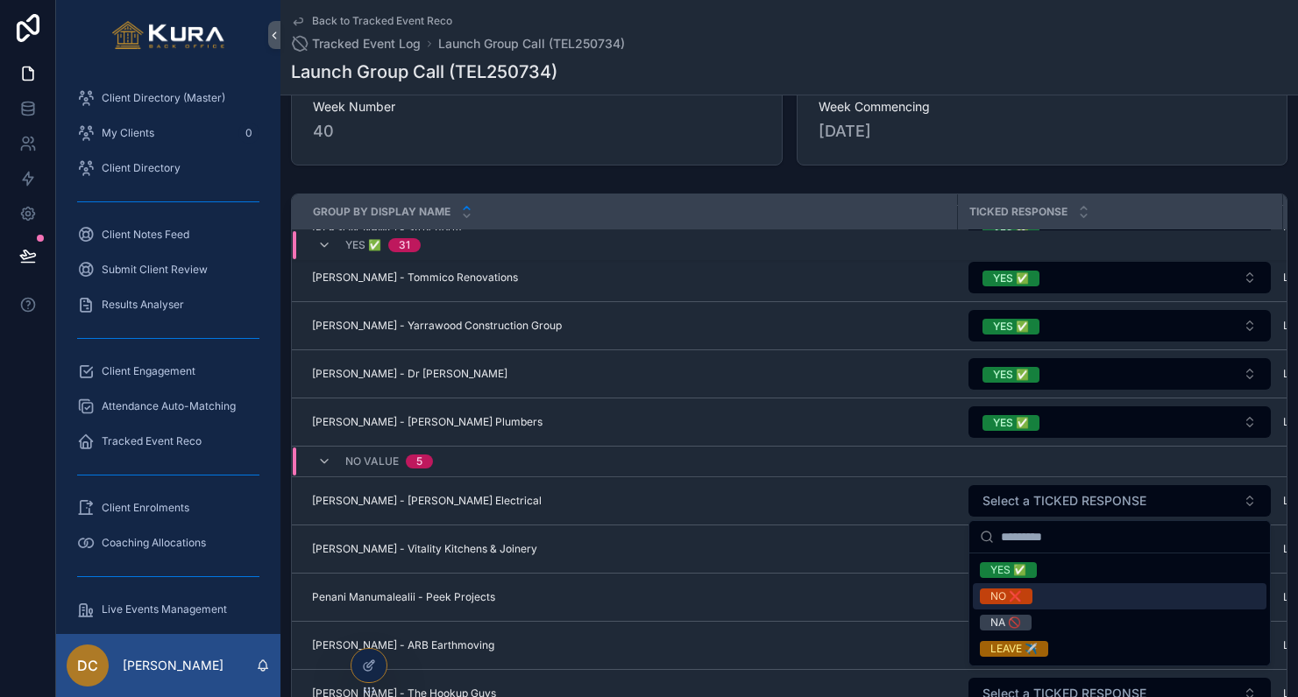
click at [991, 594] on div "NO ❌" at bounding box center [1006, 597] width 32 height 16
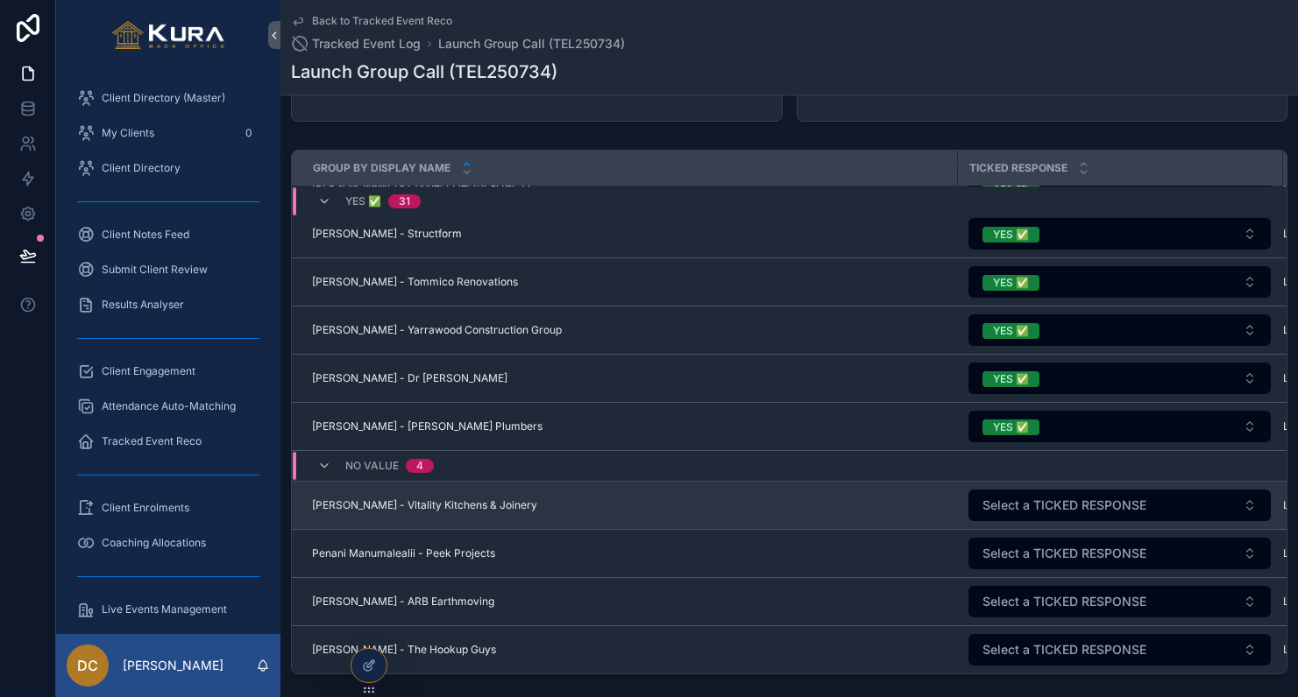
scroll to position [207, 0]
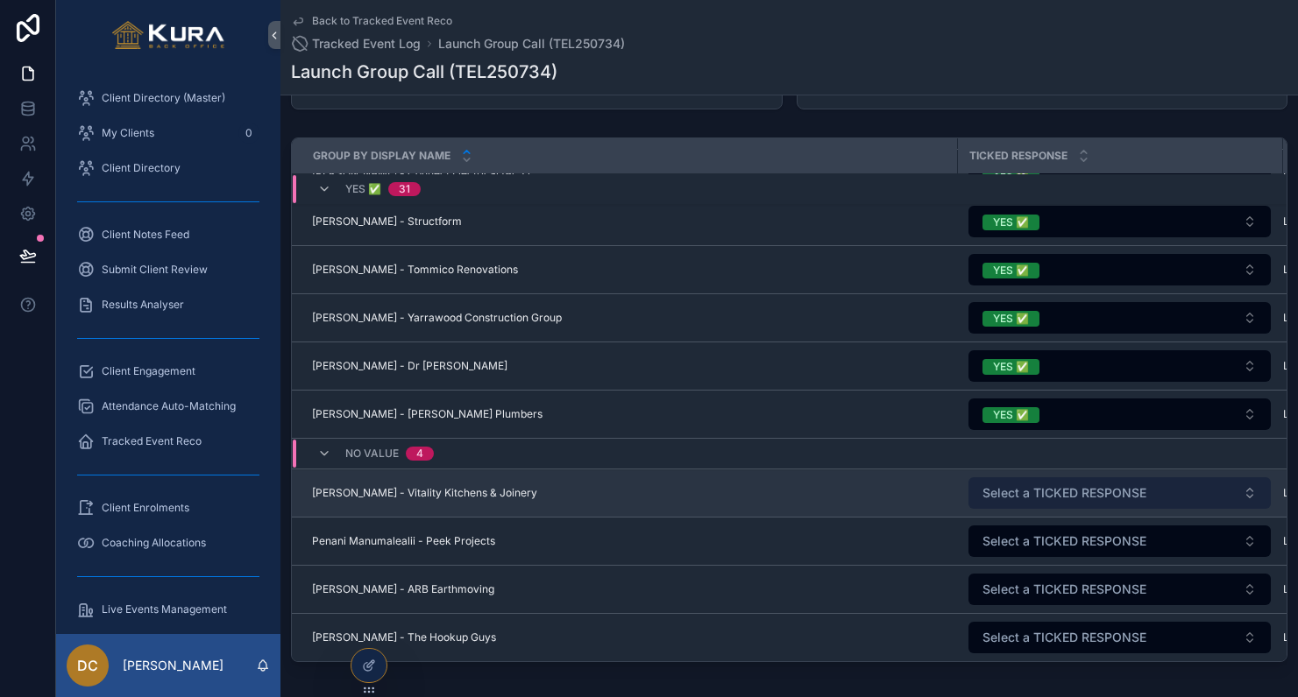
click at [1015, 499] on span "Select a TICKED RESPONSE" at bounding box center [1064, 494] width 164 height 18
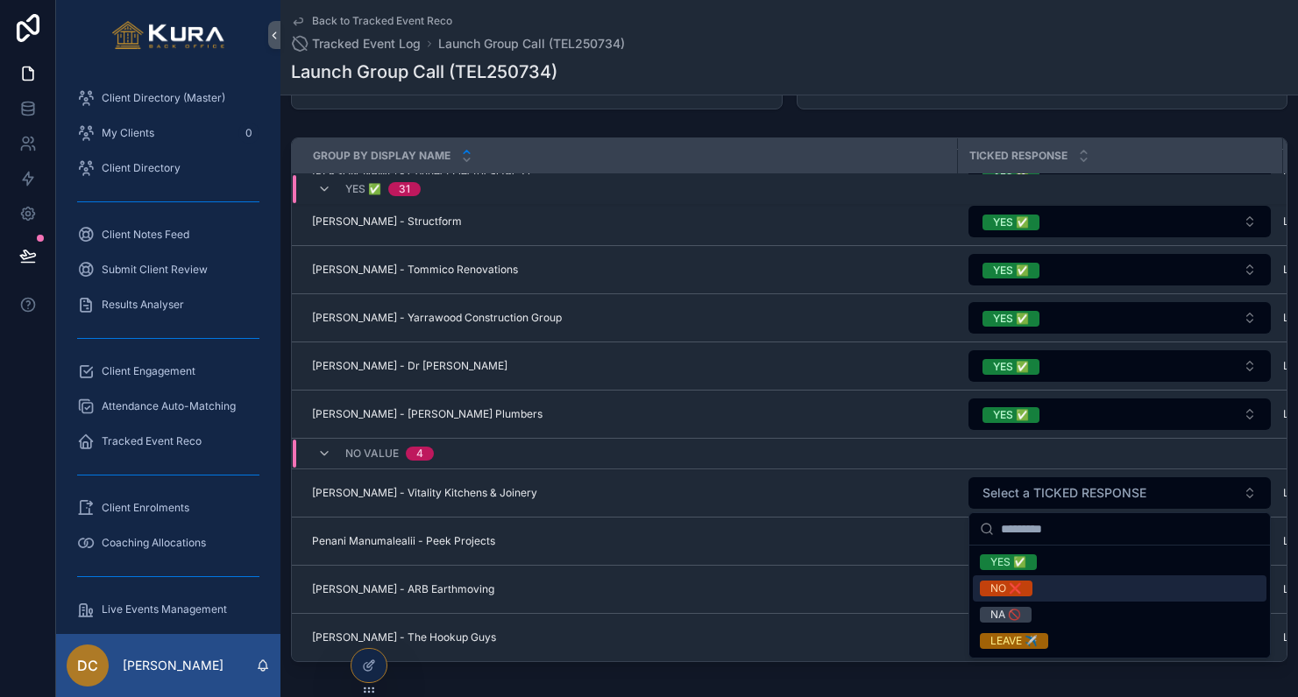
click at [1001, 584] on div "NO ❌" at bounding box center [1006, 589] width 32 height 16
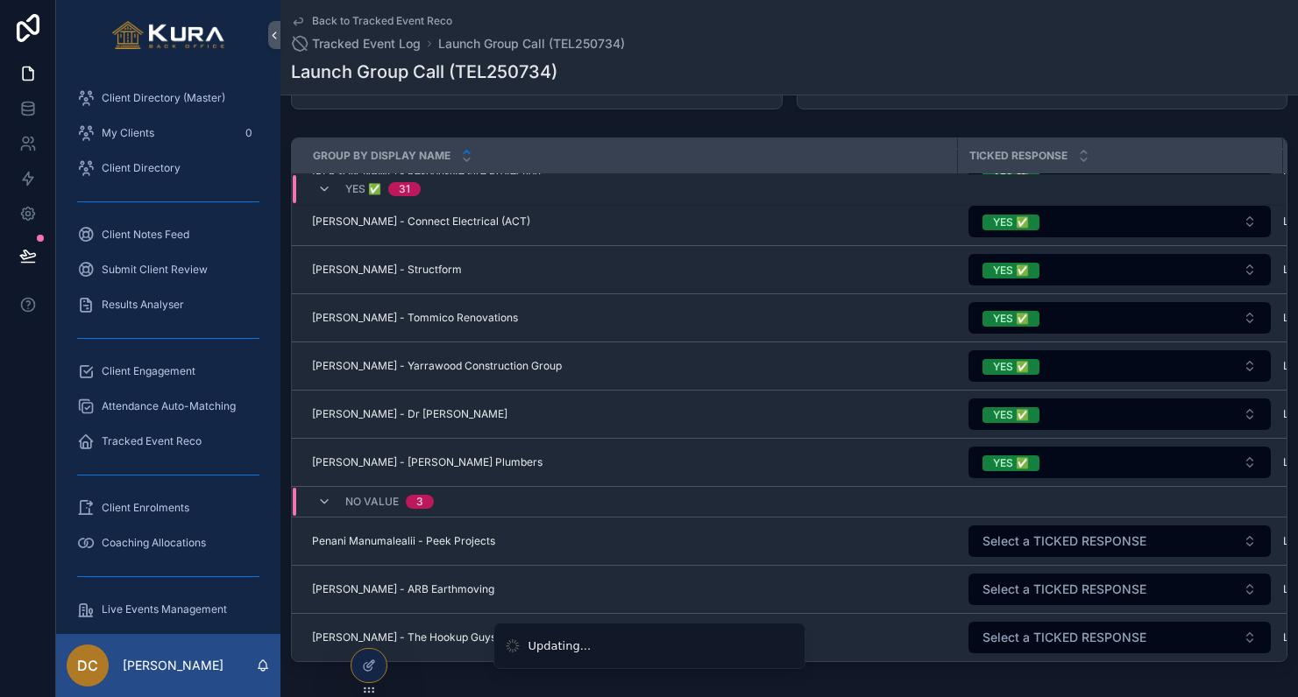
scroll to position [297, 0]
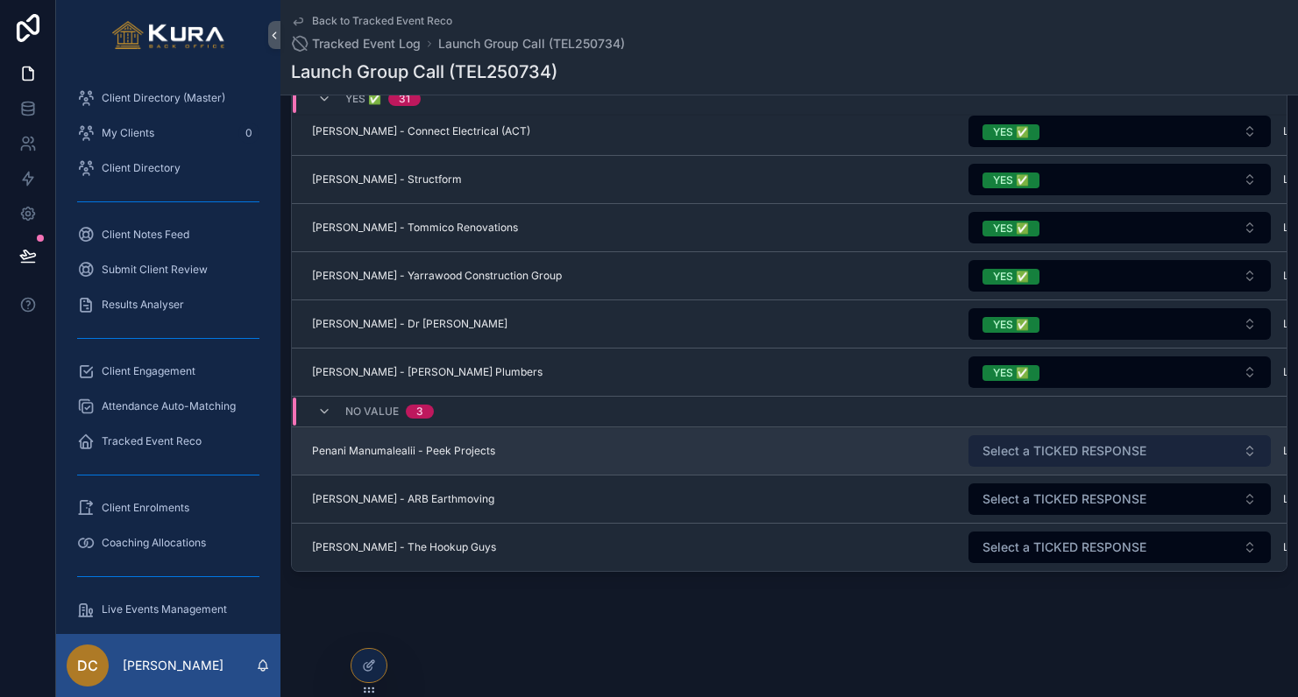
click at [1029, 461] on button "Select a TICKED RESPONSE" at bounding box center [1119, 451] width 302 height 32
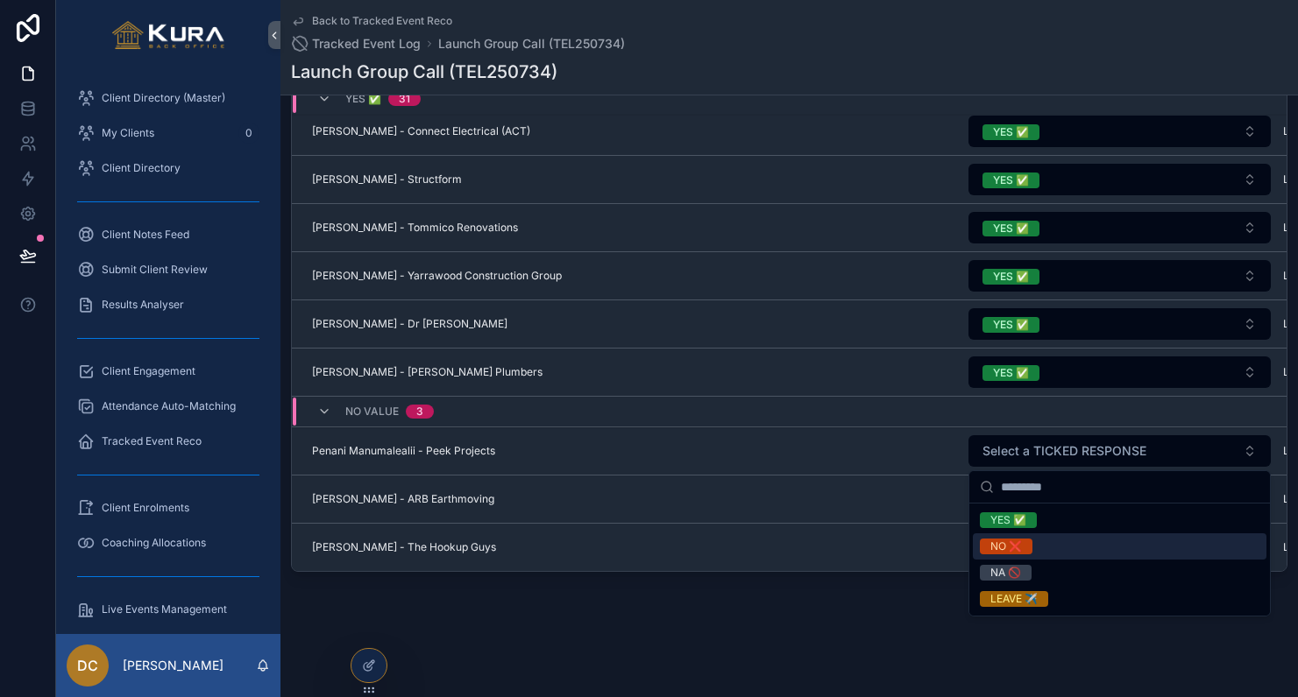
click at [996, 551] on div "NO ❌" at bounding box center [1006, 547] width 32 height 16
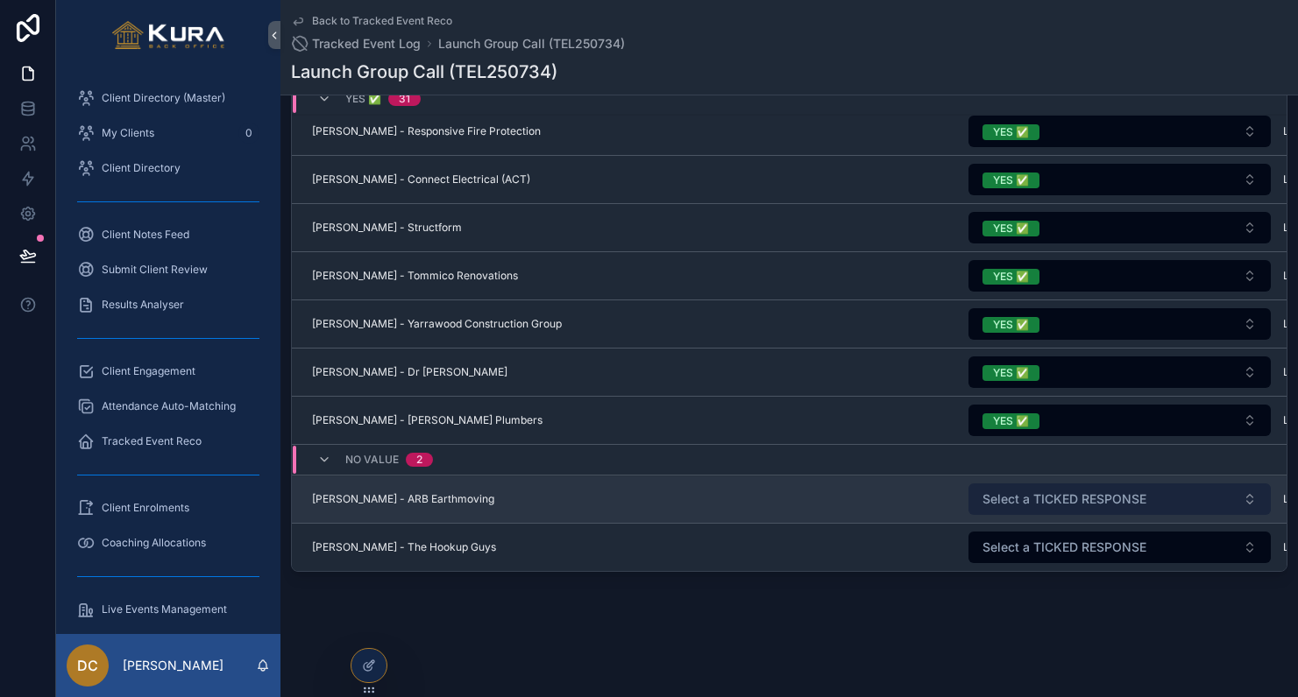
click at [994, 511] on button "Select a TICKED RESPONSE" at bounding box center [1119, 500] width 302 height 32
click at [1004, 499] on span "Select a TICKED RESPONSE" at bounding box center [1065, 500] width 164 height 18
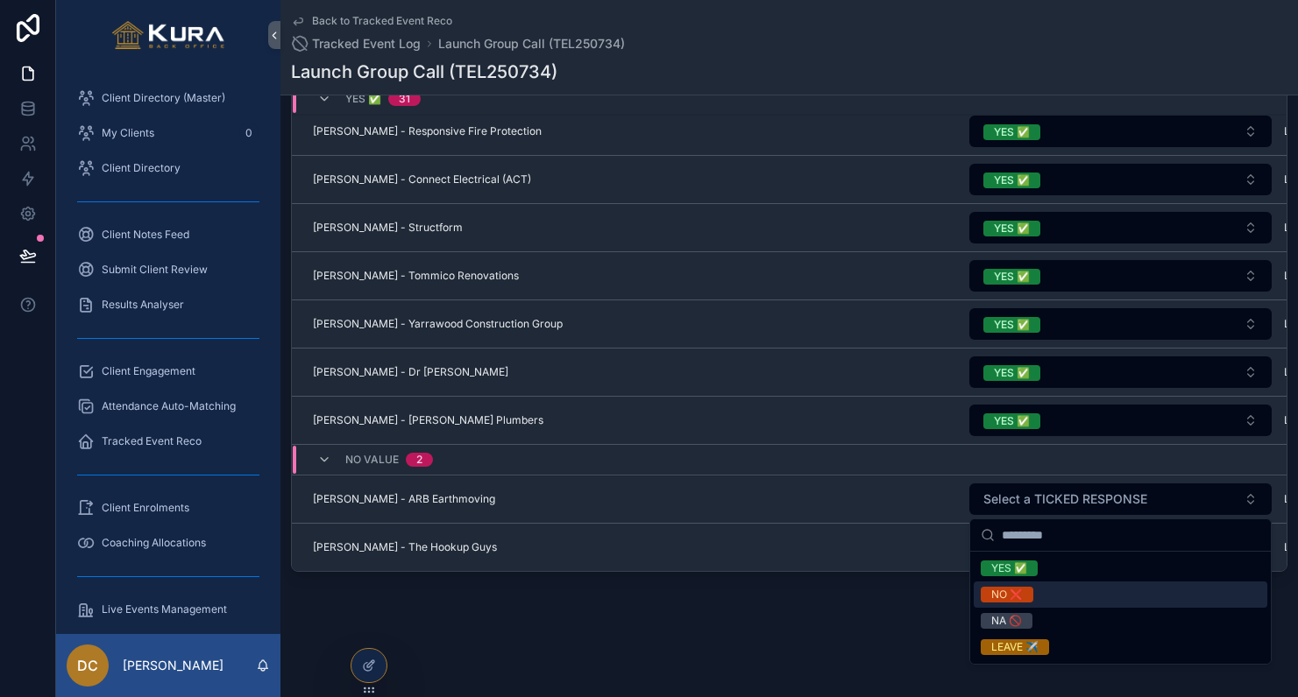
click at [1004, 598] on div "NO ❌" at bounding box center [1007, 595] width 32 height 16
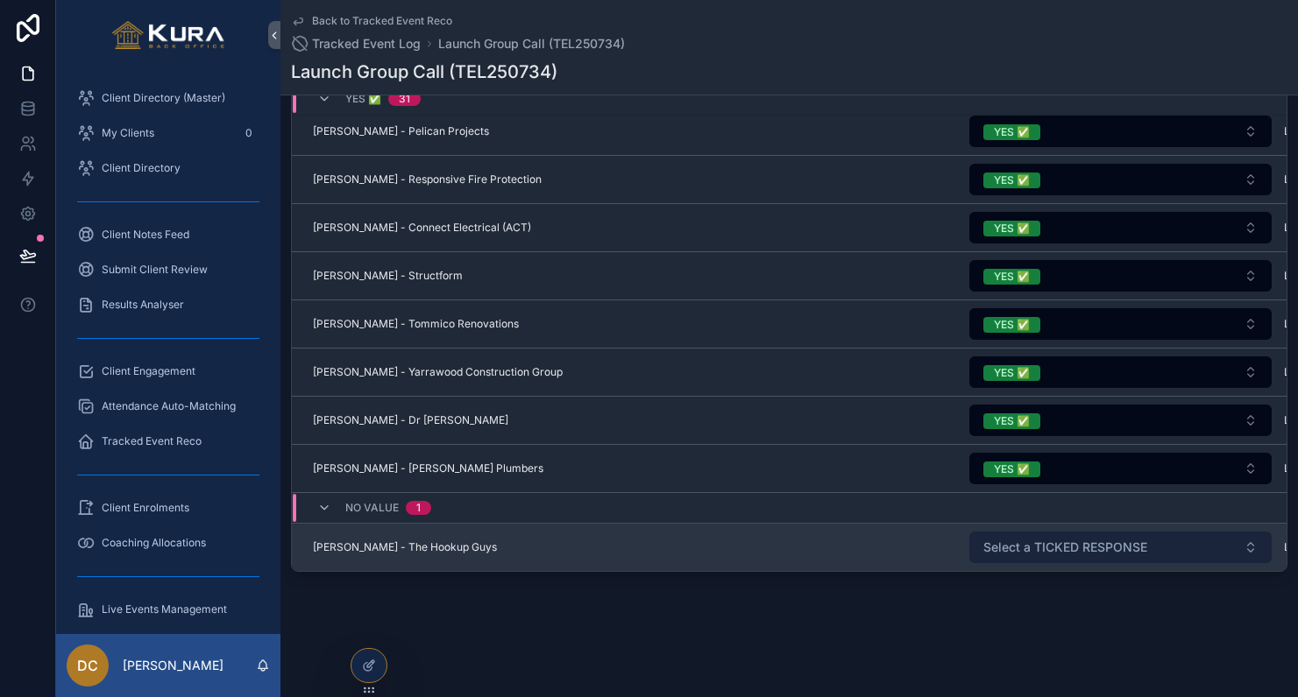
click at [1027, 551] on span "Select a TICKED RESPONSE" at bounding box center [1065, 548] width 164 height 18
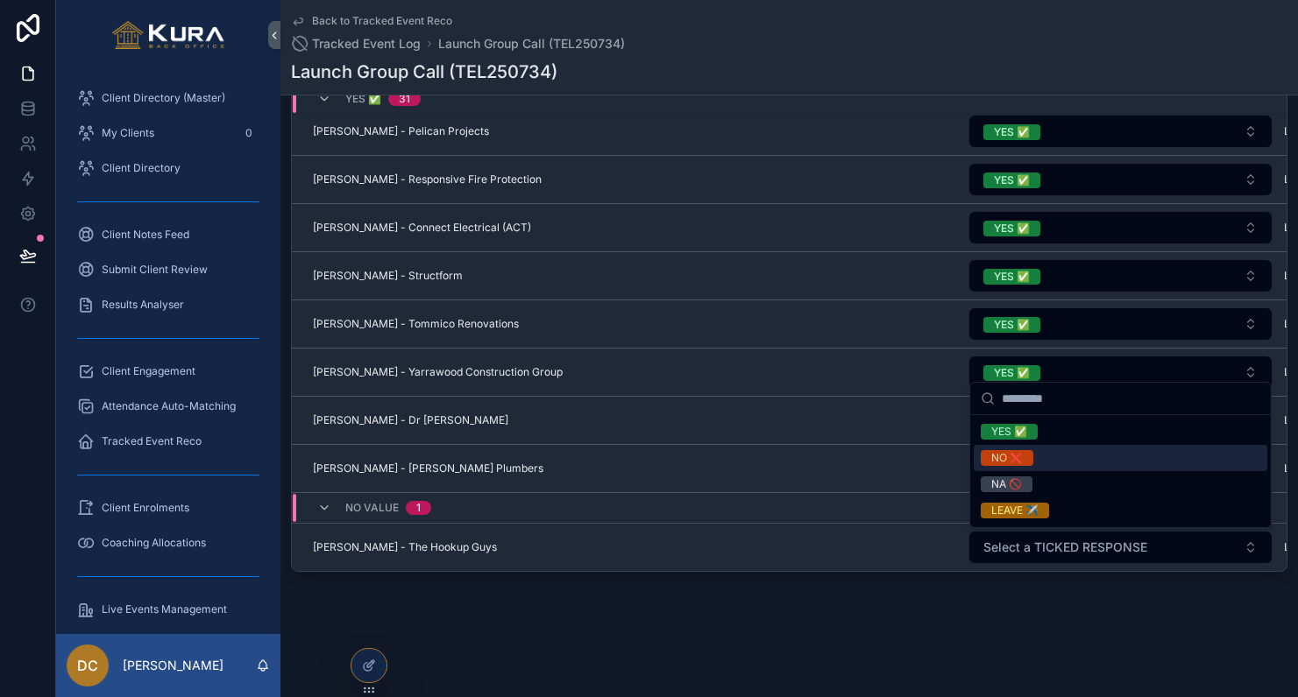
click at [1008, 458] on div "NO ❌" at bounding box center [1007, 458] width 32 height 16
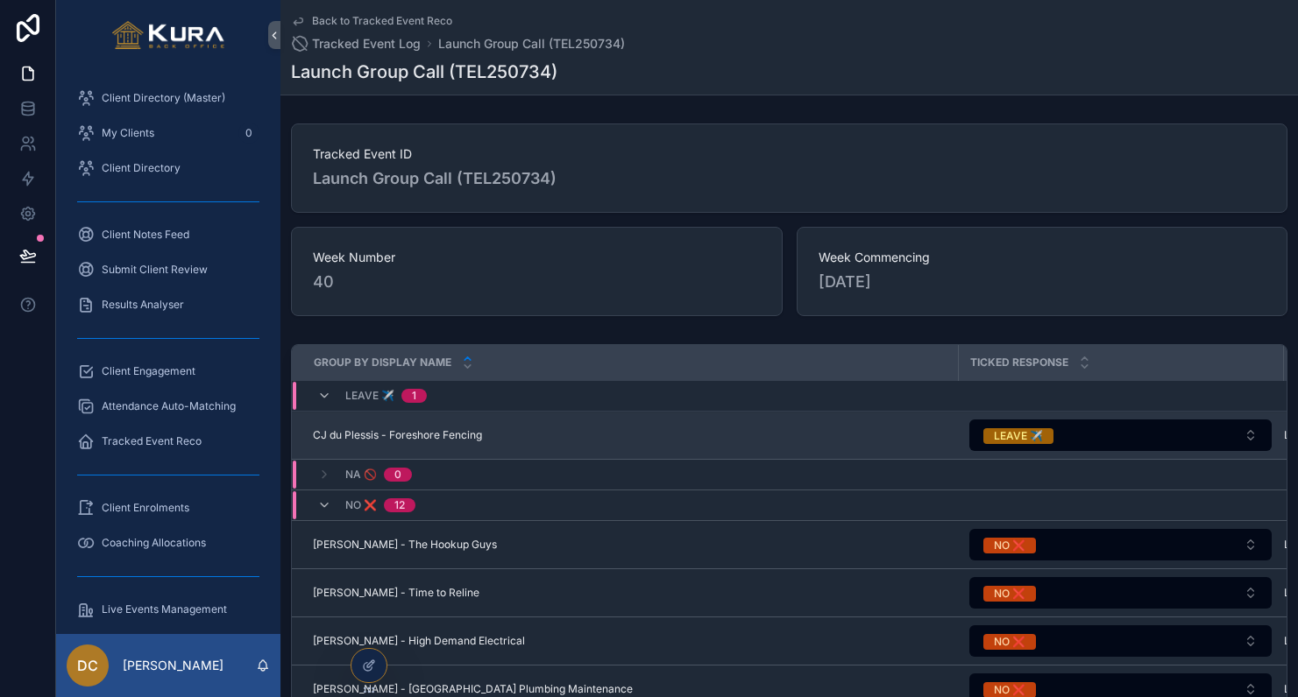
scroll to position [0, 0]
